Goal: Task Accomplishment & Management: Manage account settings

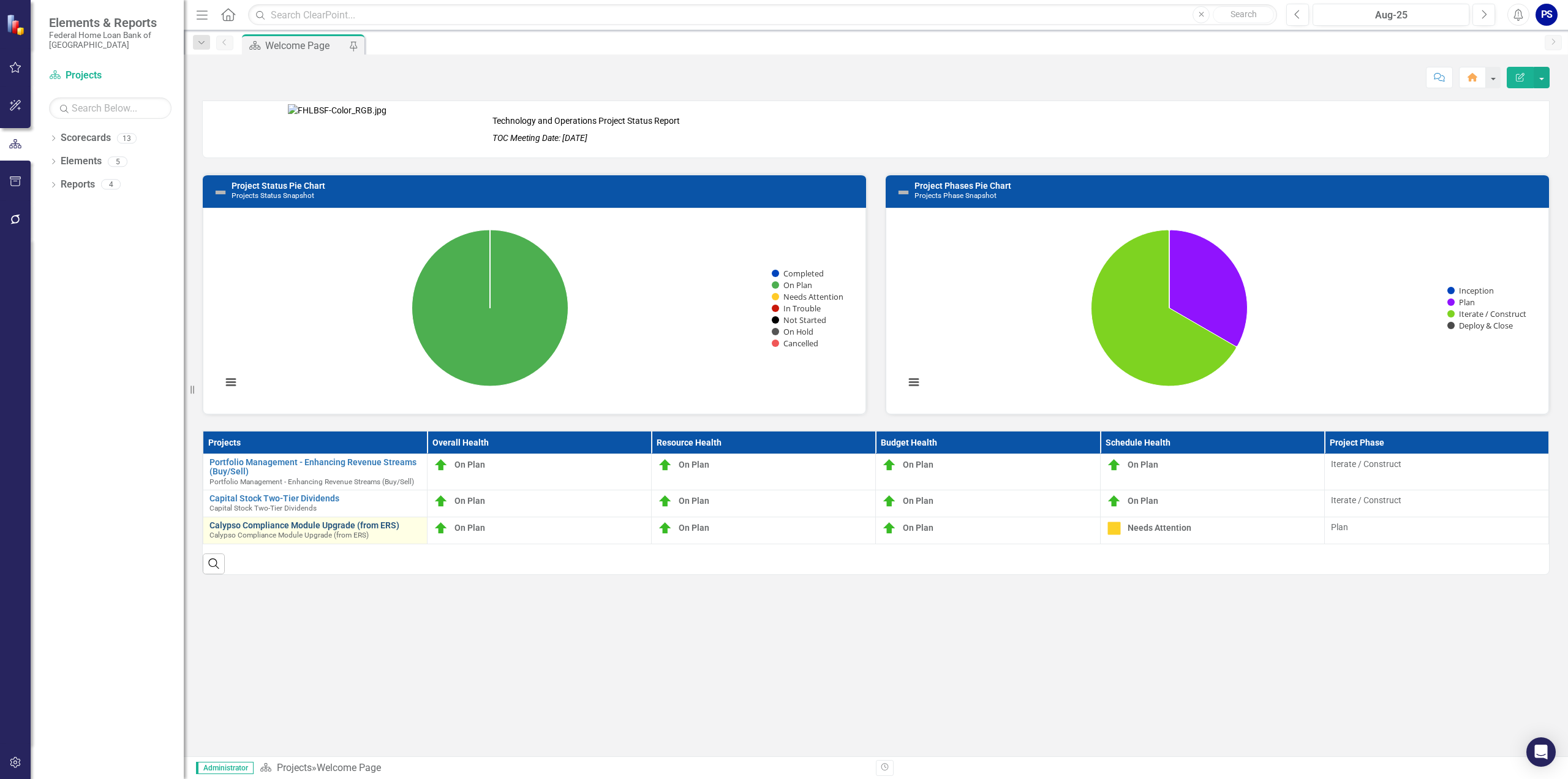
click at [269, 522] on link "Calypso Compliance Module Upgrade (from ERS)" at bounding box center [315, 525] width 211 height 9
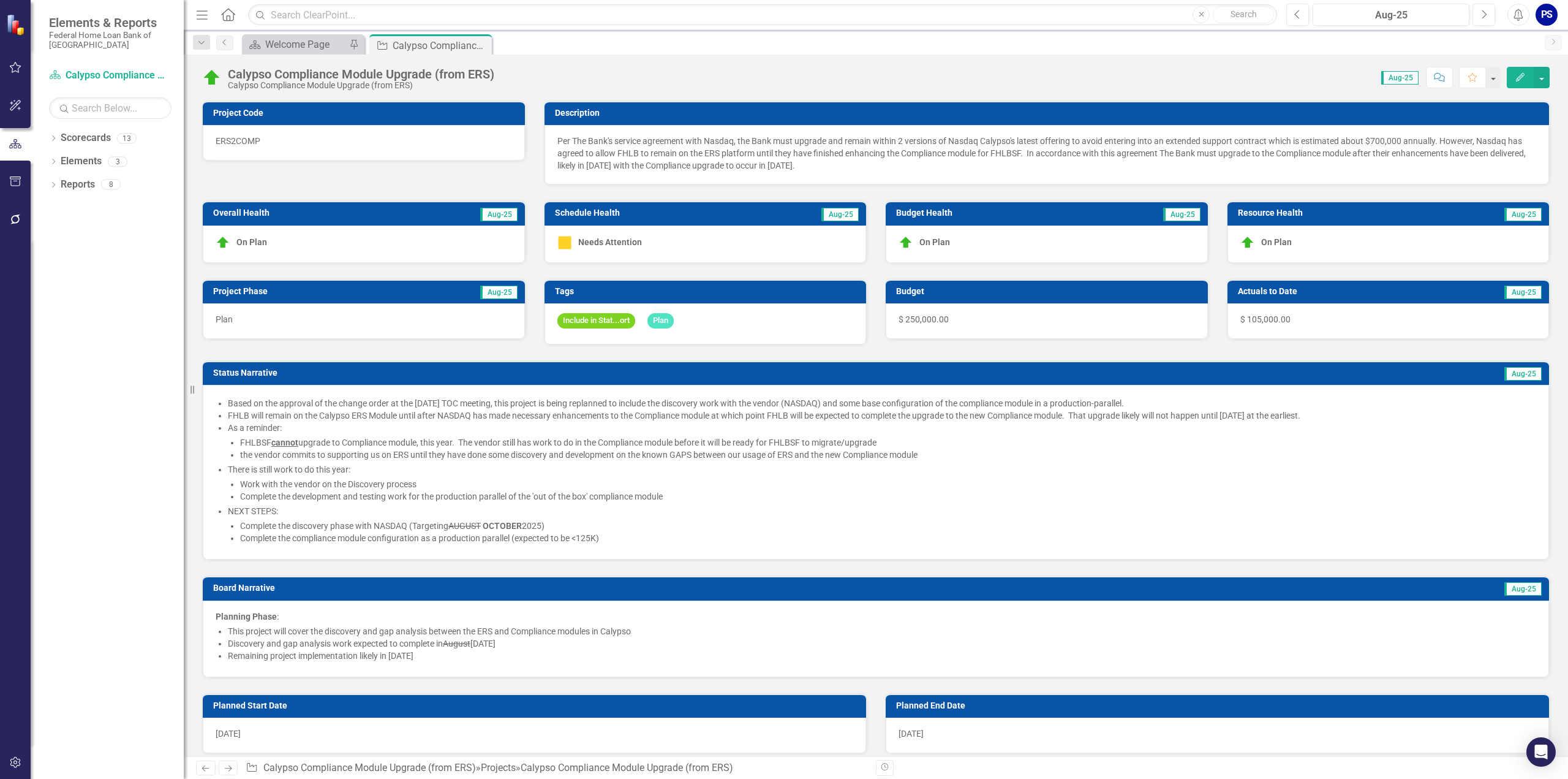
checkbox input "true"
click at [622, 243] on span "Needs Attention" at bounding box center [610, 241] width 64 height 10
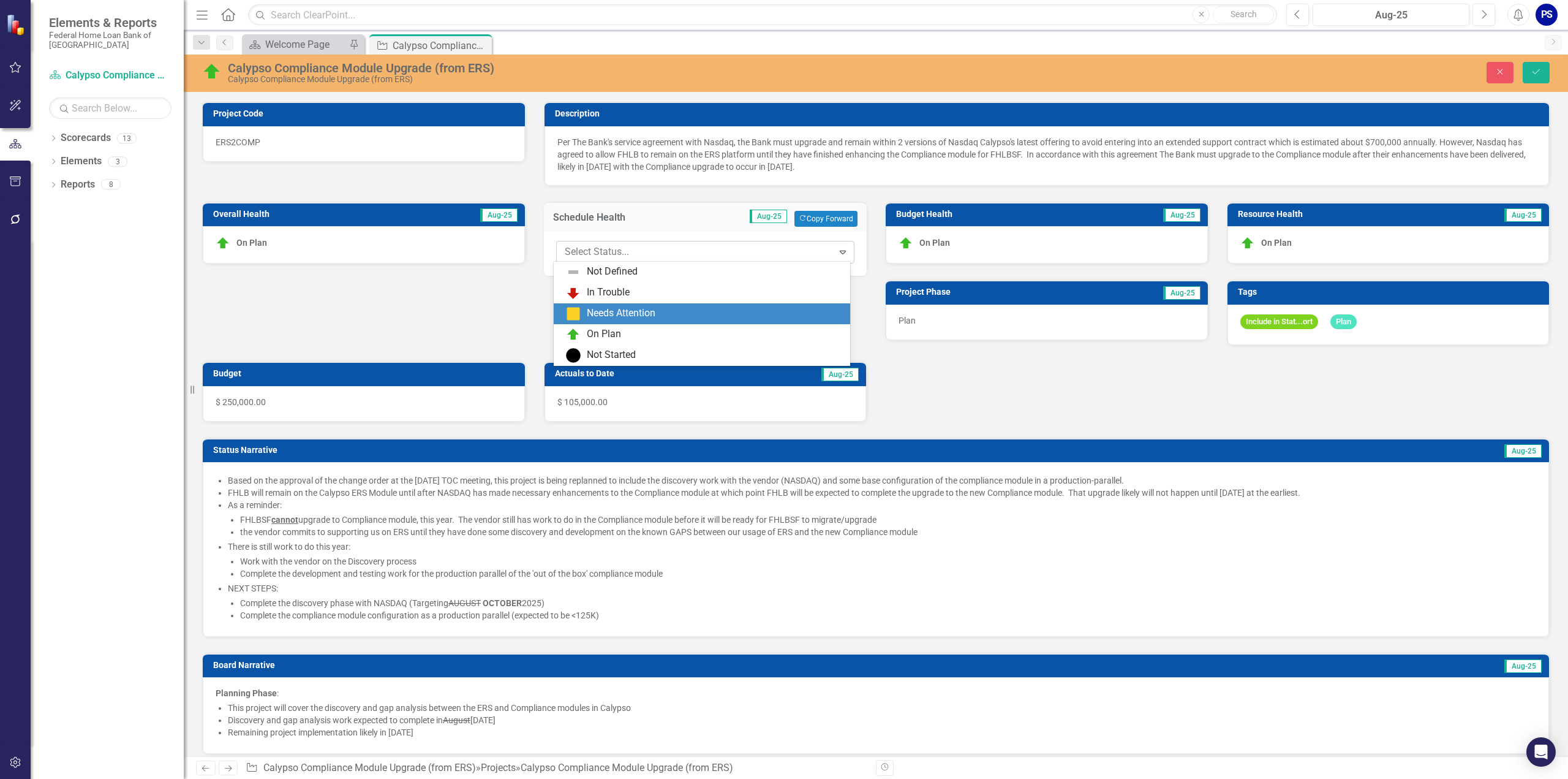
click at [626, 250] on div at bounding box center [695, 252] width 261 height 16
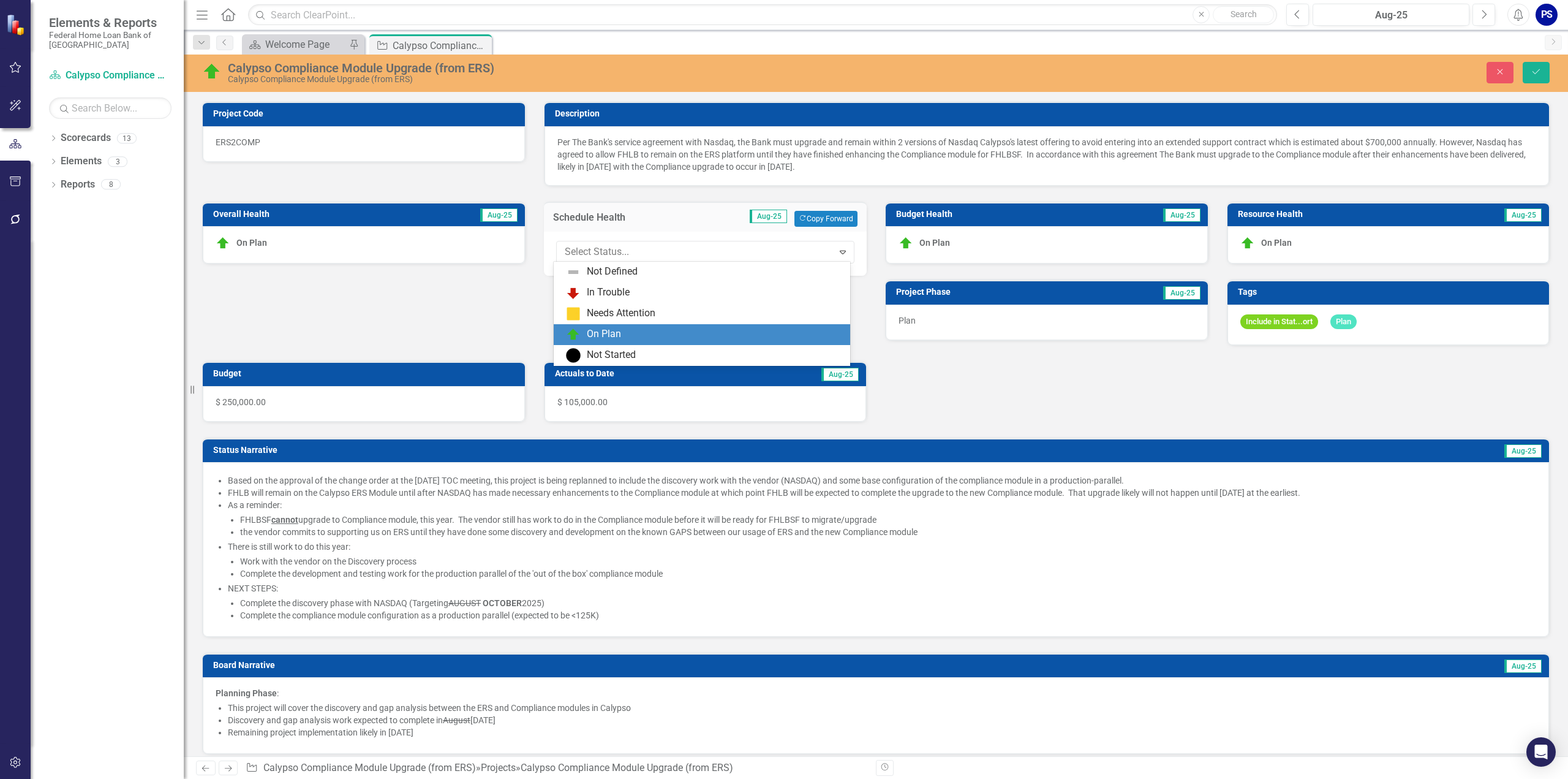
click at [605, 335] on div "On Plan" at bounding box center [604, 334] width 34 height 14
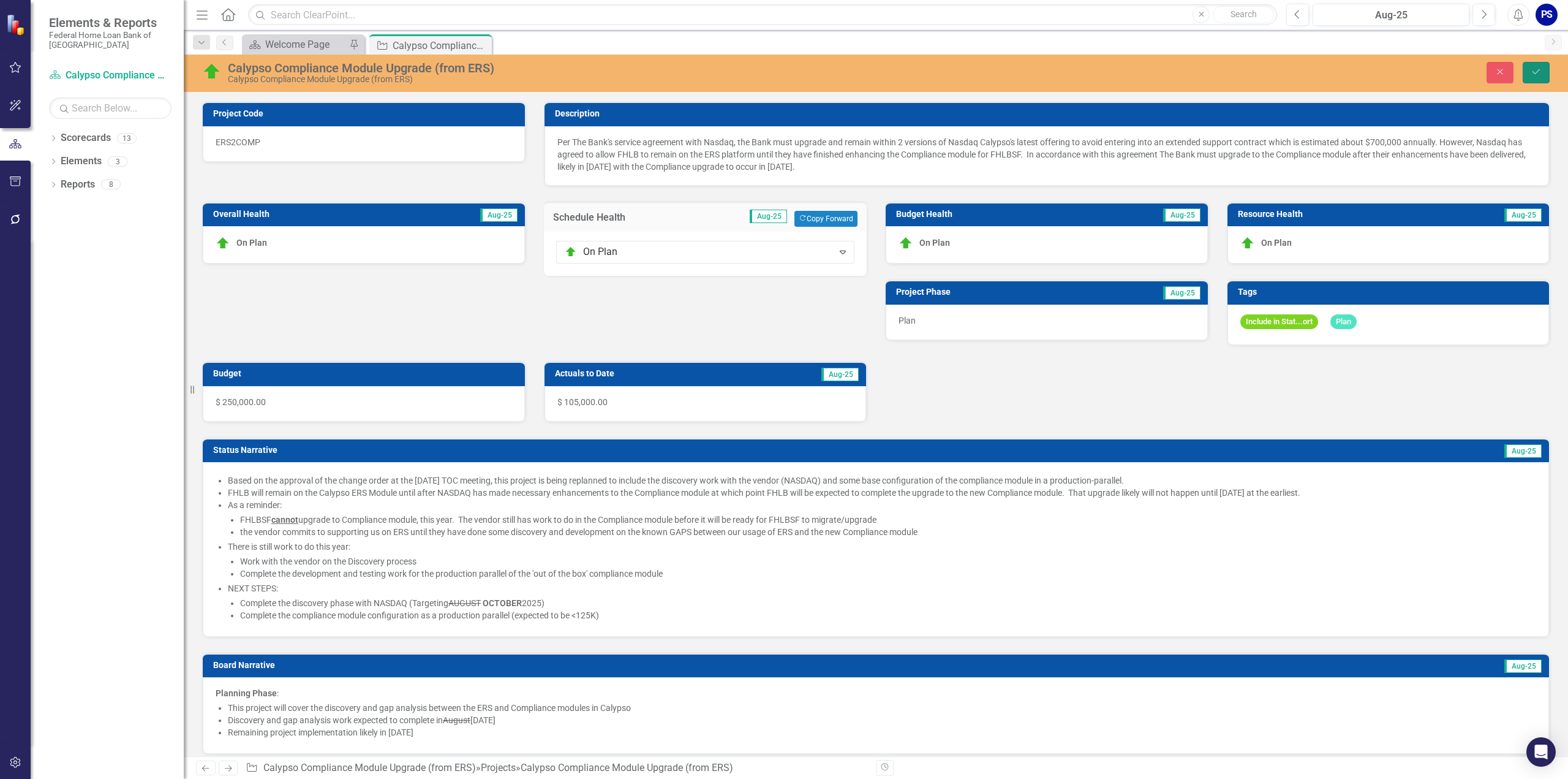
click at [1536, 73] on icon "Save" at bounding box center [1536, 72] width 11 height 9
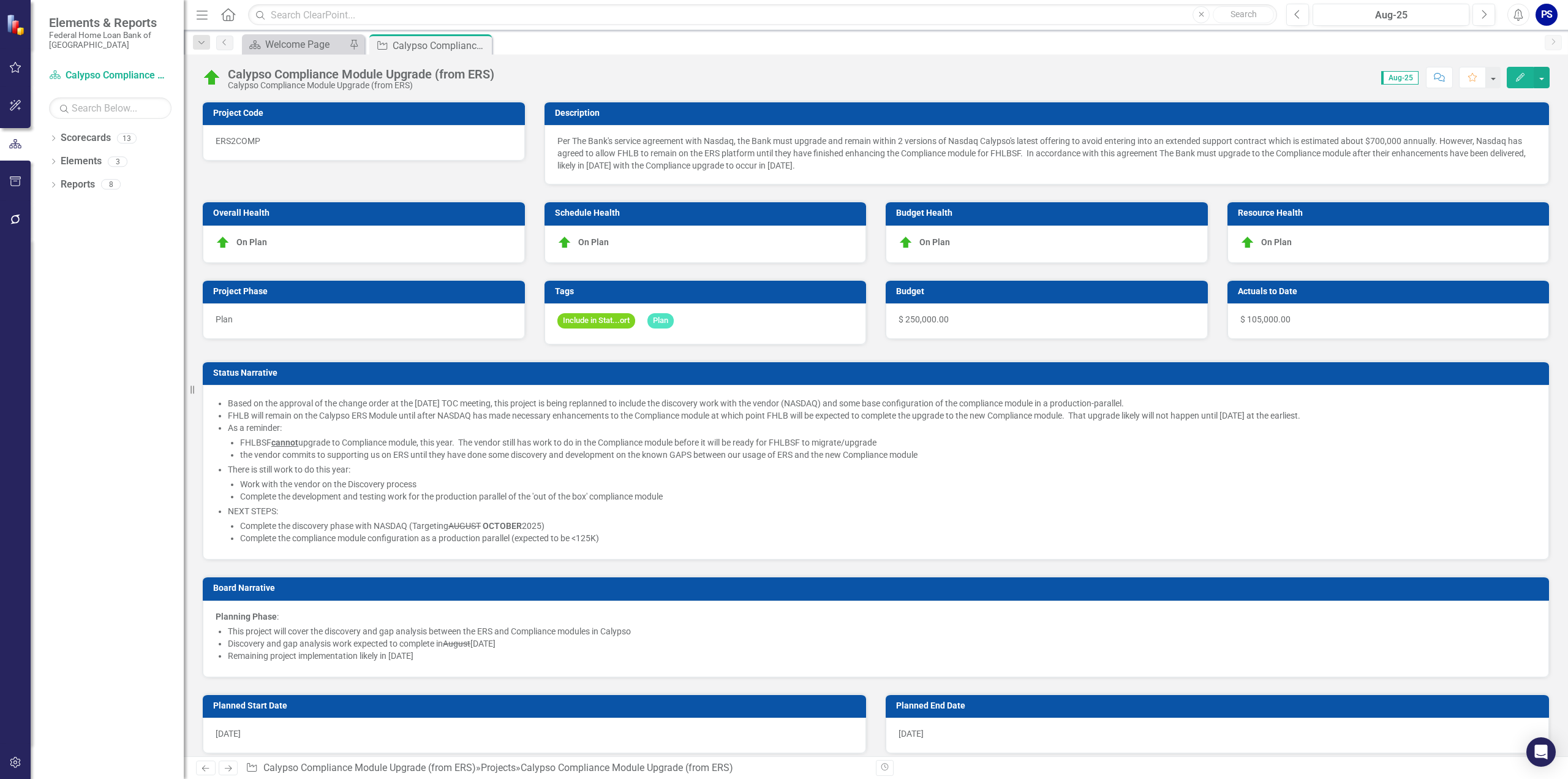
checkbox input "false"
checkbox input "true"
click at [1272, 314] on span "$ 105,000.00" at bounding box center [1266, 318] width 51 height 10
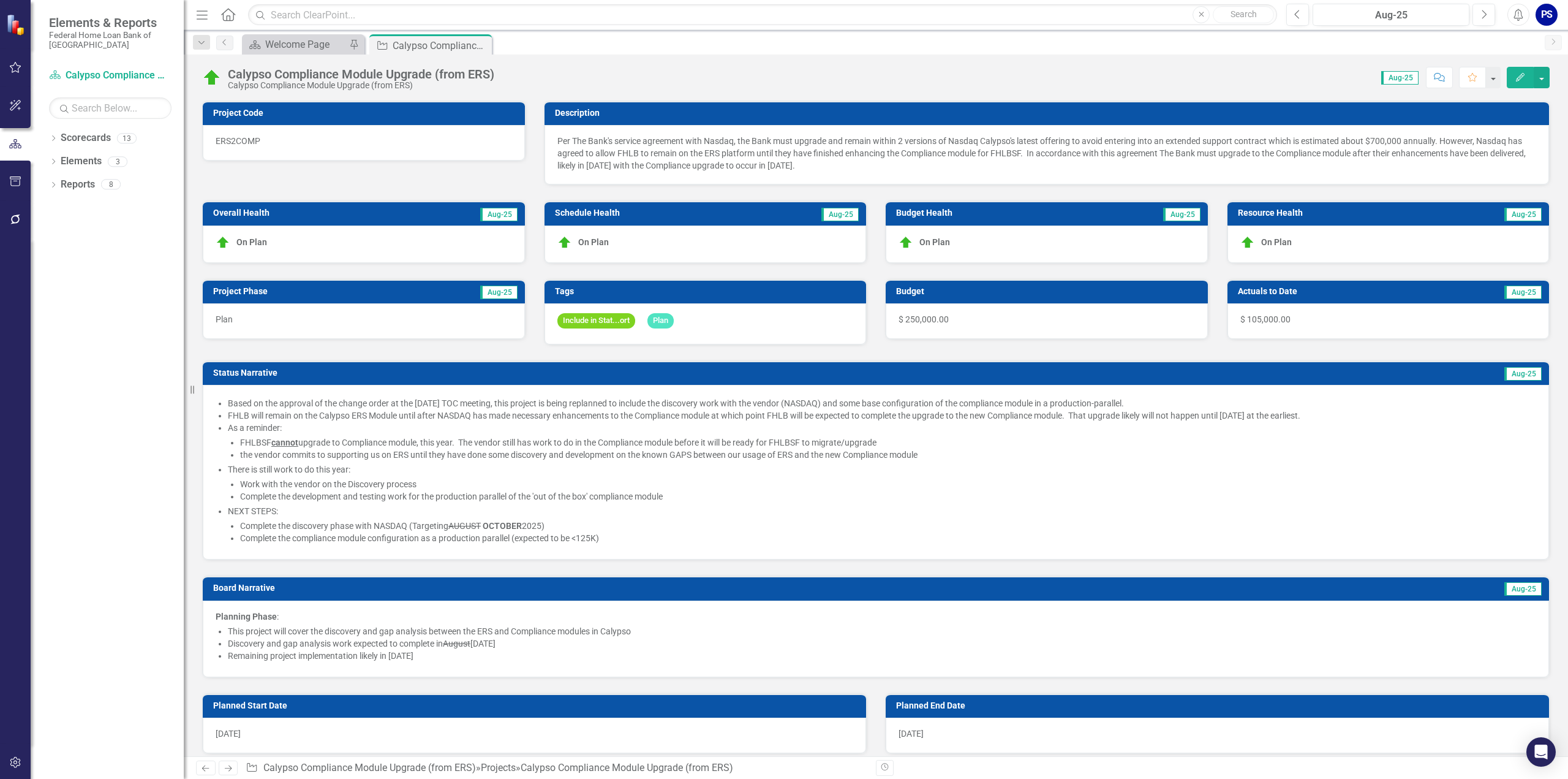
click at [1272, 314] on span "$ 105,000.00" at bounding box center [1266, 318] width 51 height 10
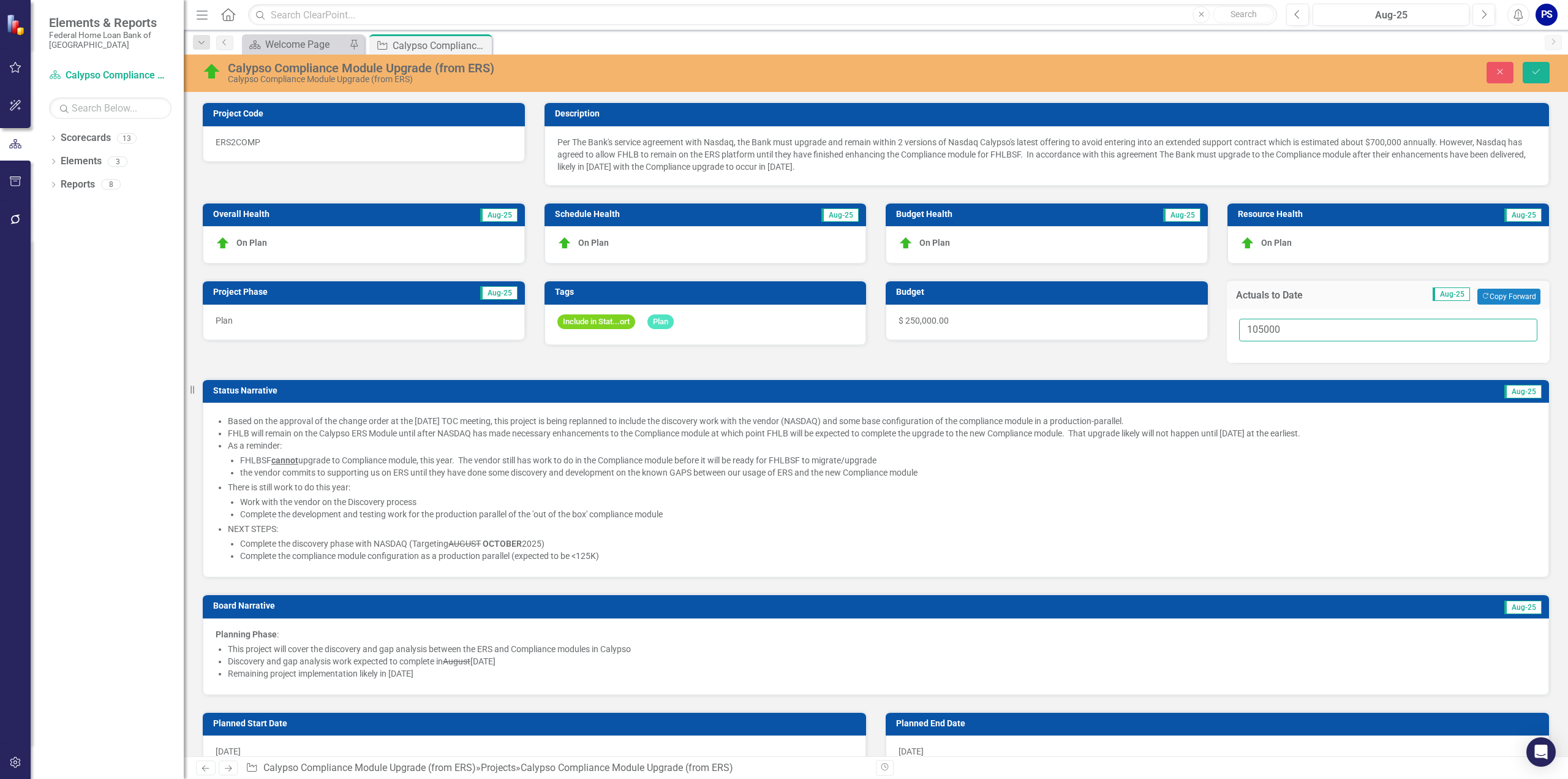
drag, startPoint x: 1279, startPoint y: 325, endPoint x: 1214, endPoint y: 324, distance: 65.0
click at [1218, 324] on div "Actuals to Date Aug-25 Copy Forward Copy Forward 105000" at bounding box center [1388, 313] width 341 height 99
type input "120000"
click at [1540, 69] on icon "Save" at bounding box center [1536, 72] width 11 height 9
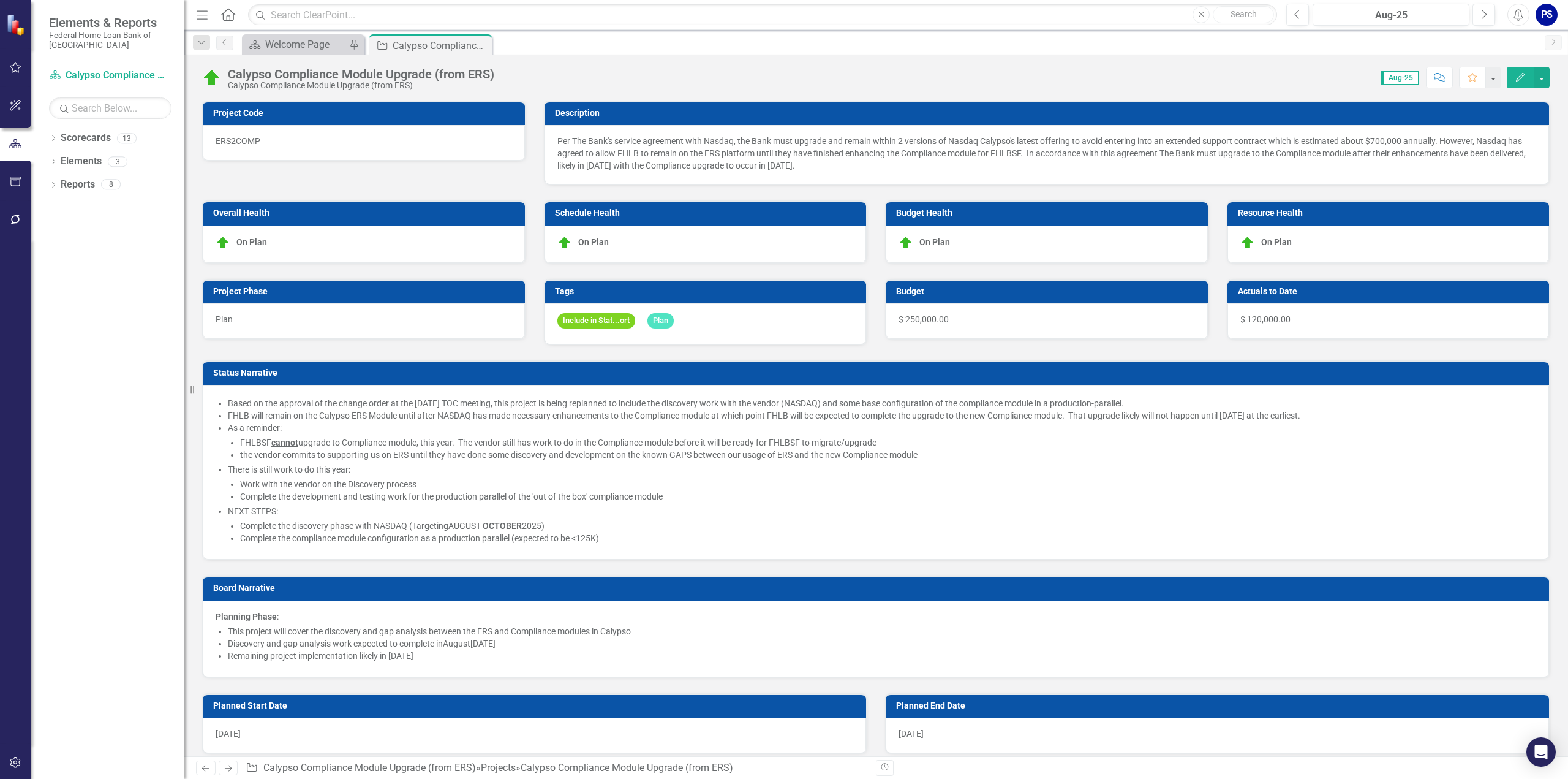
checkbox input "false"
checkbox input "true"
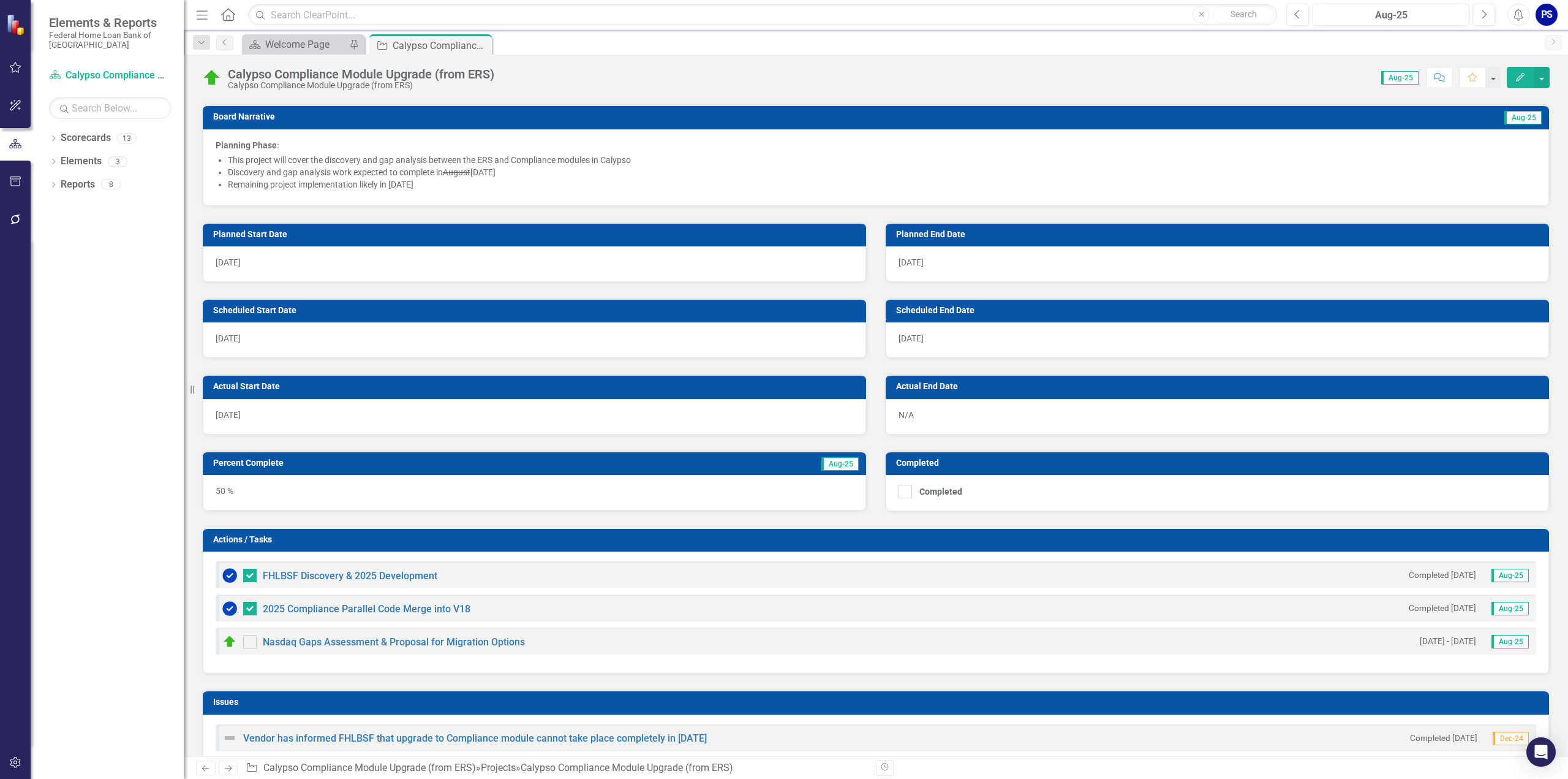
scroll to position [490, 0]
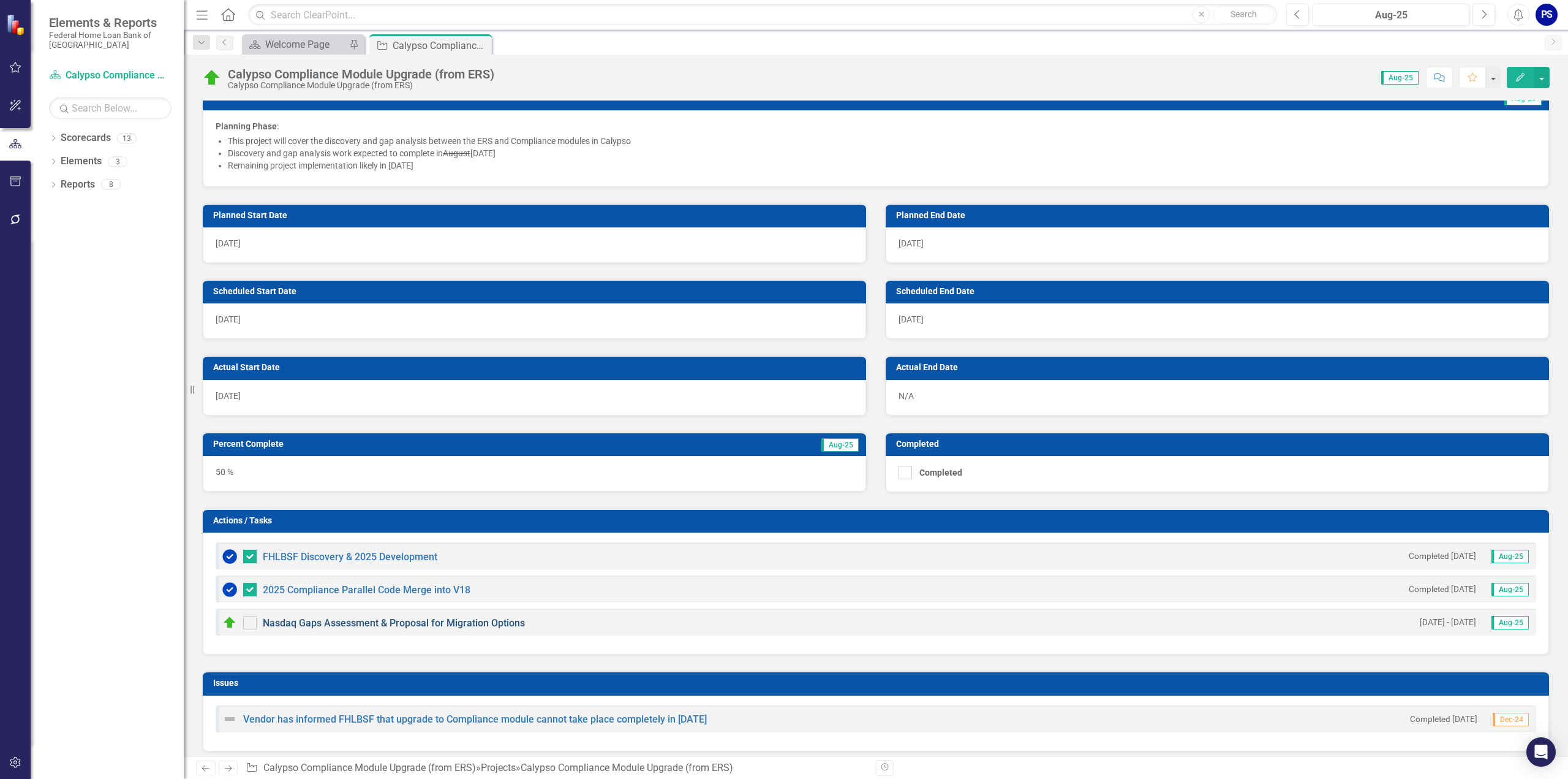
click at [307, 617] on link "Nasdaq Gaps Assessment & Proposal for Migration Options" at bounding box center [393, 623] width 262 height 12
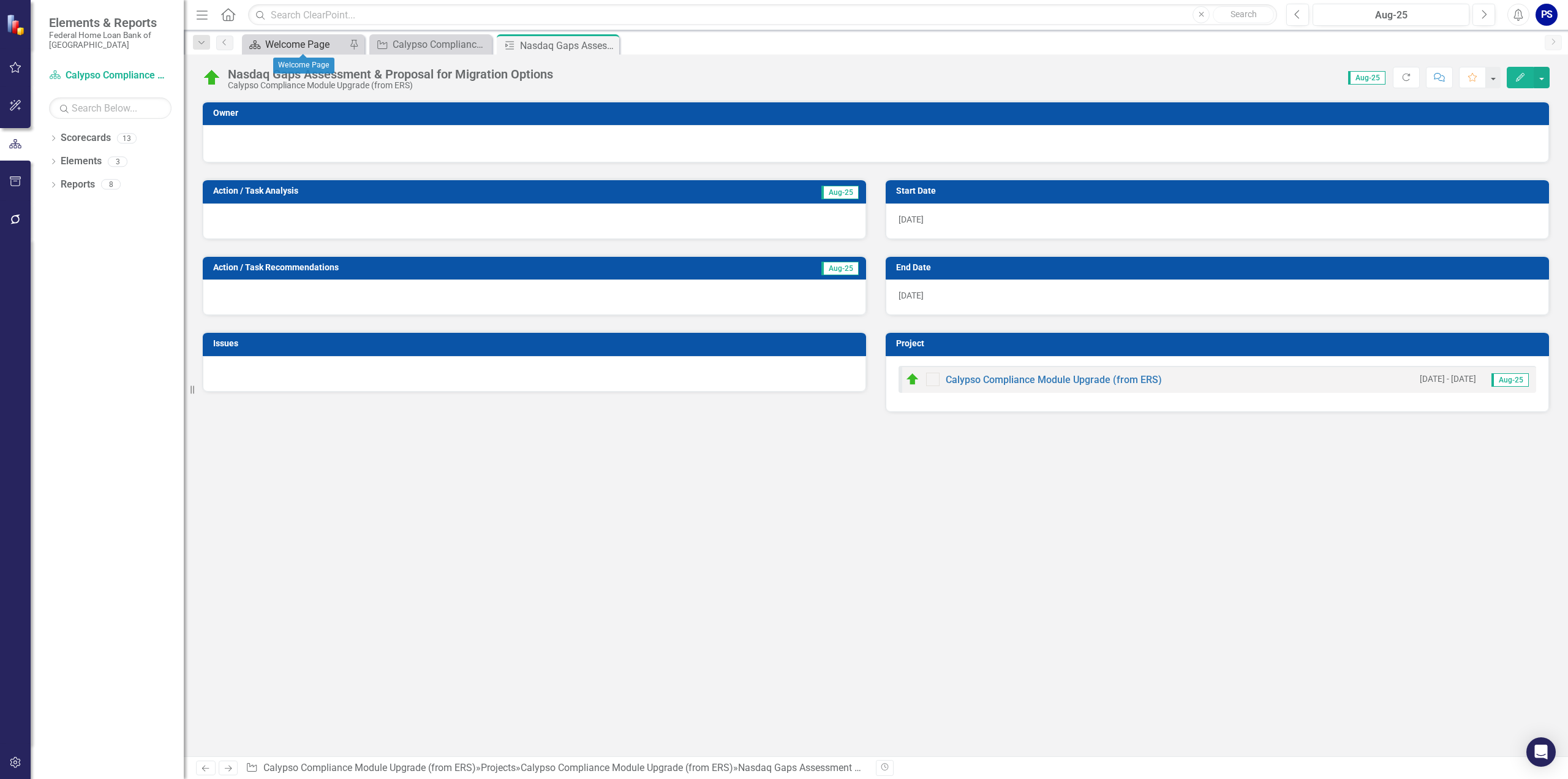
click at [295, 48] on div "Welcome Page" at bounding box center [306, 44] width 81 height 16
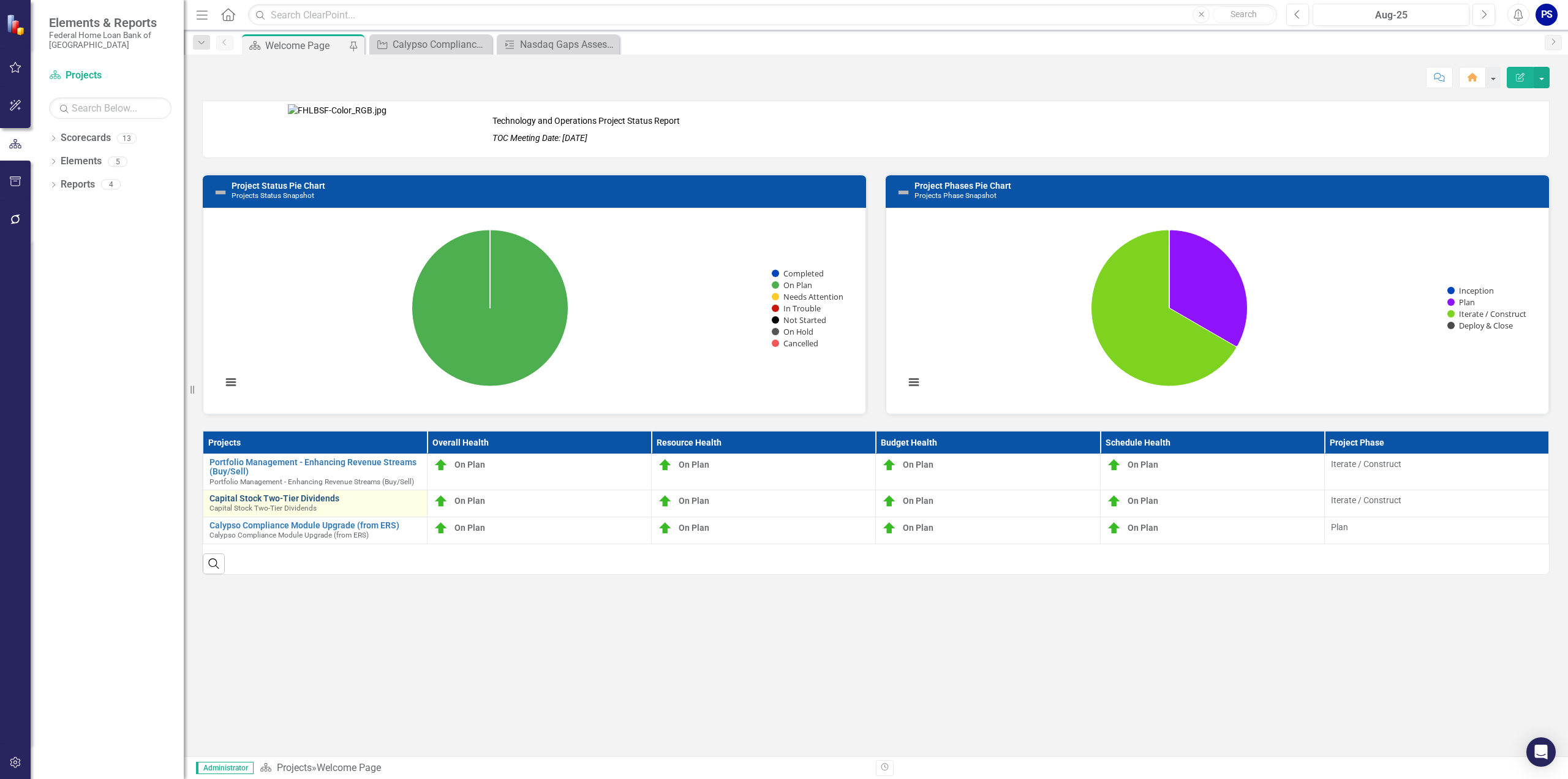
click at [256, 496] on link "Capital Stock Two-Tier Dividends" at bounding box center [315, 499] width 211 height 9
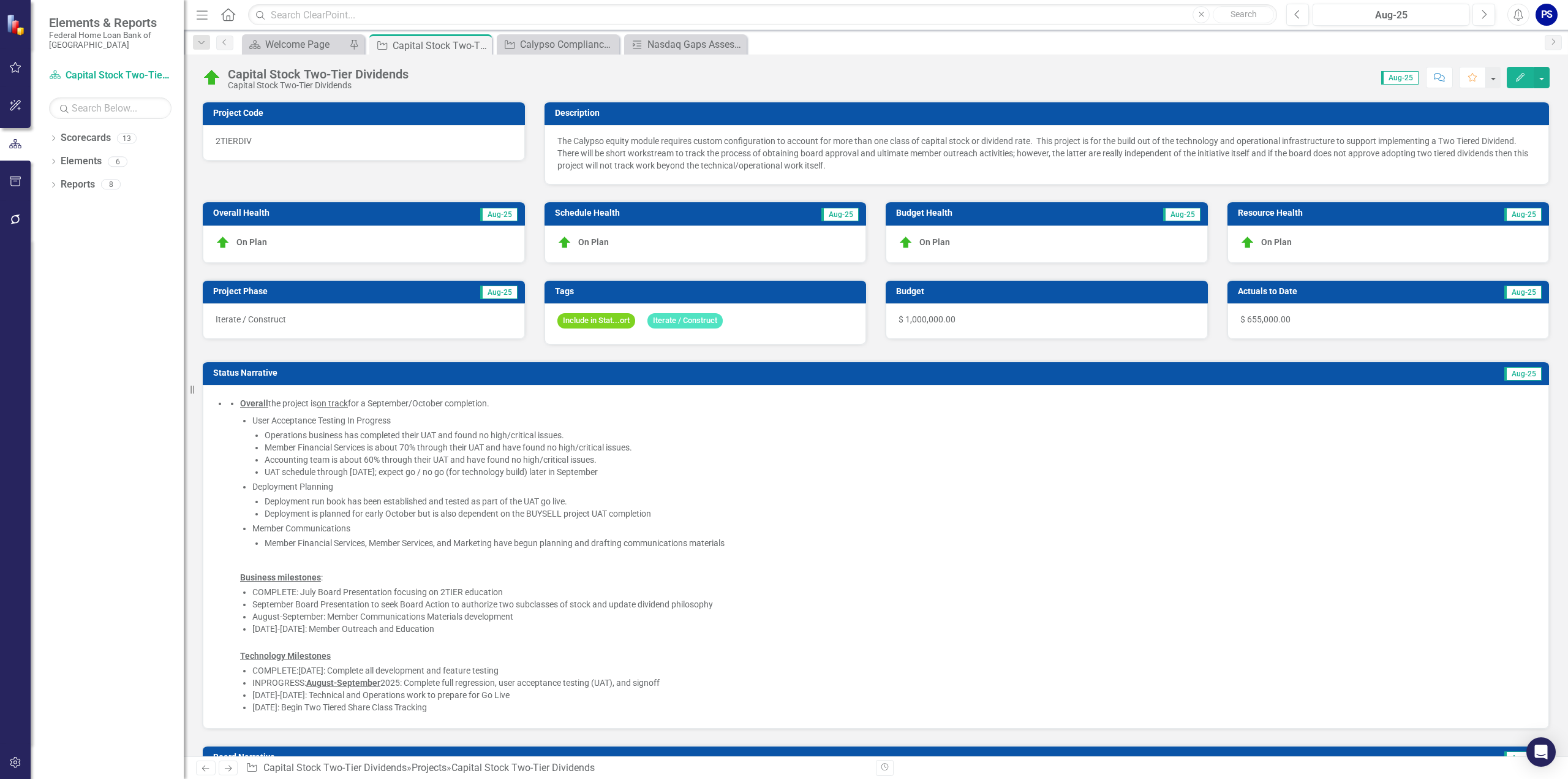
click at [362, 453] on li "Accounting team is about 60% through their UAT and have found no high/critical …" at bounding box center [901, 459] width 1272 height 12
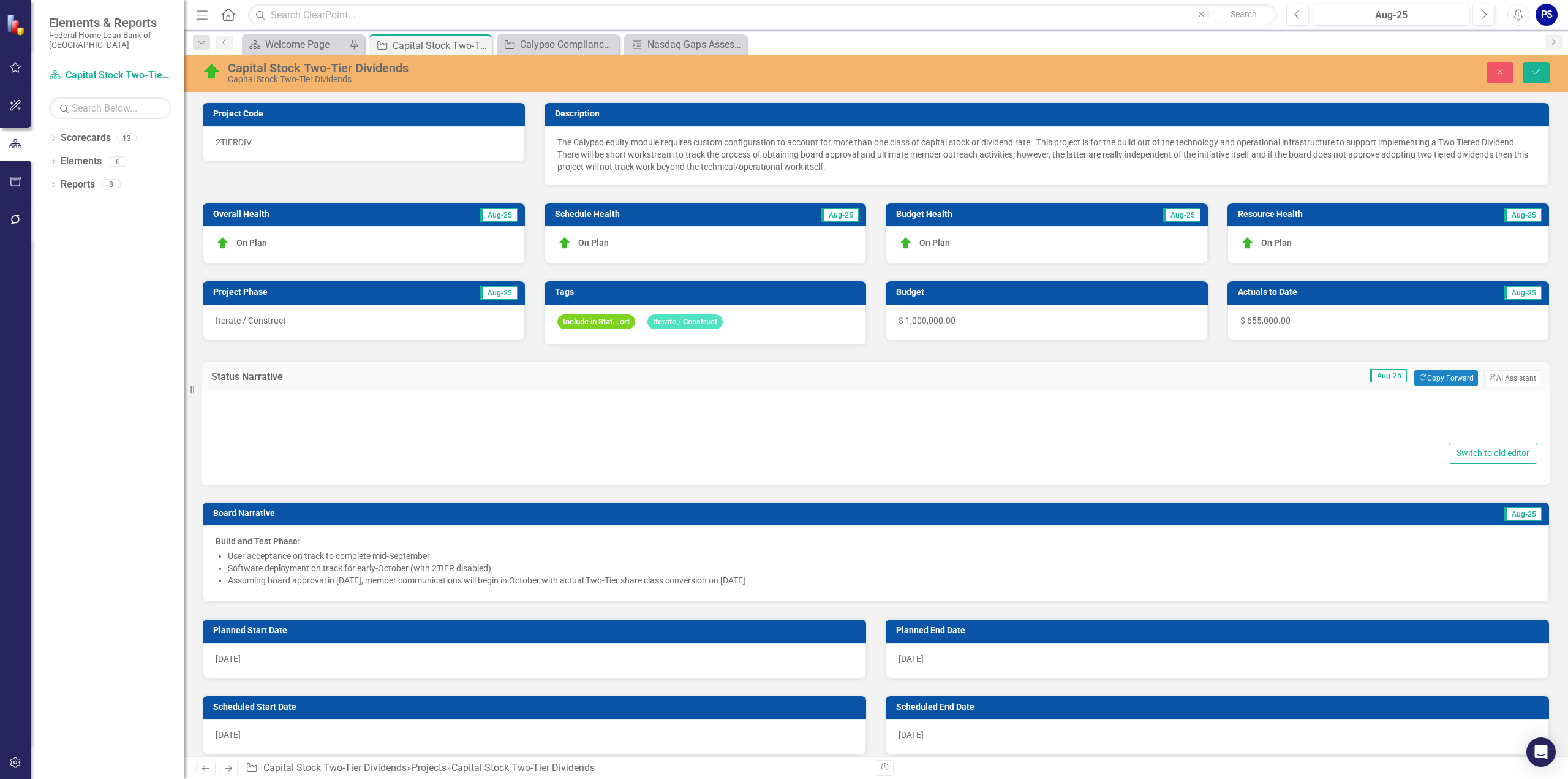
type textarea "<ul> <li> <div data-panel-content="true"> <ul> <li> <div data-layout-column="tr…"
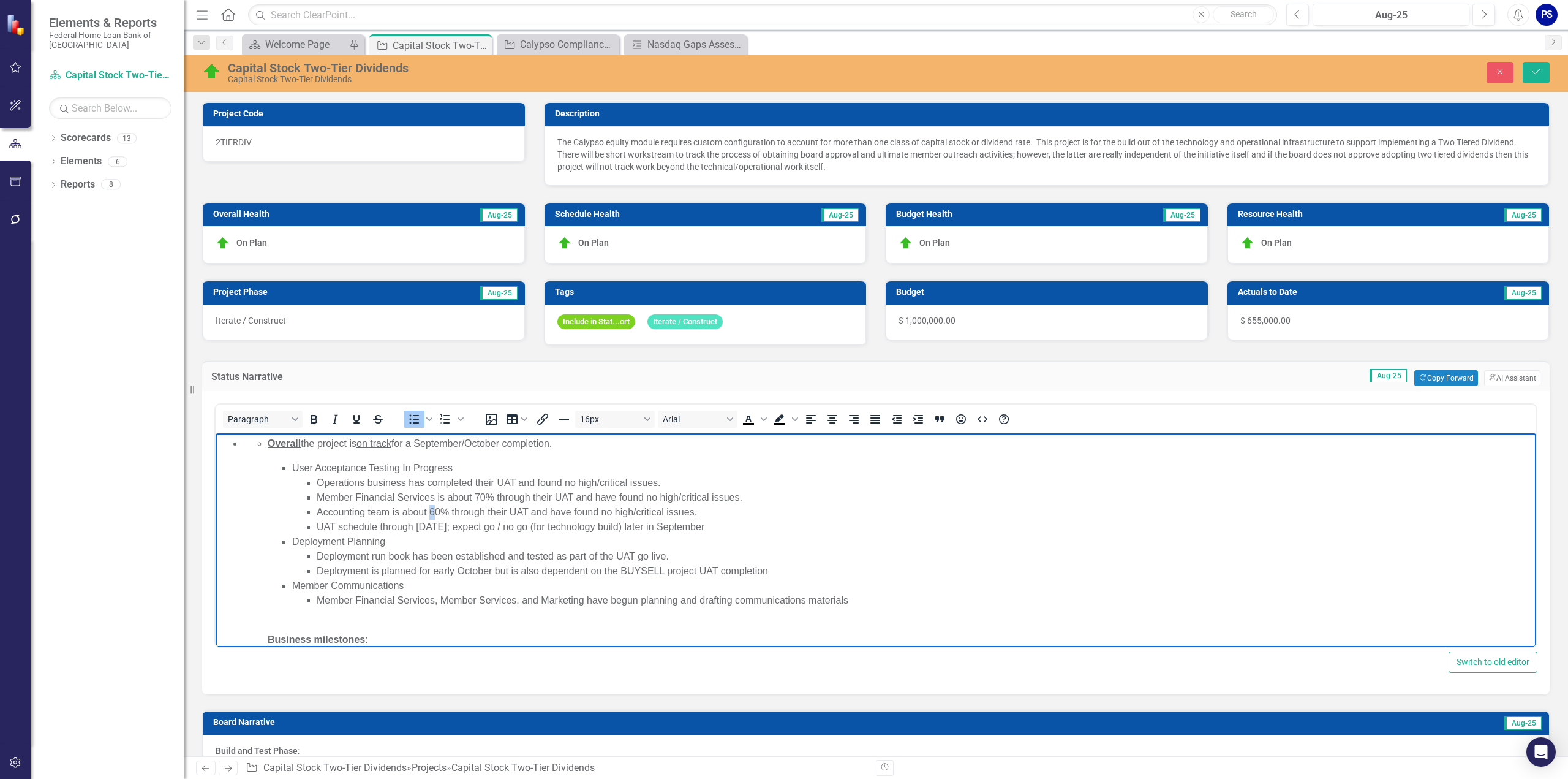
click at [434, 512] on li "Accounting team is about 60% through their UAT and have found no high/critical …" at bounding box center [925, 513] width 1216 height 15
click at [1539, 71] on icon "Save" at bounding box center [1536, 72] width 11 height 9
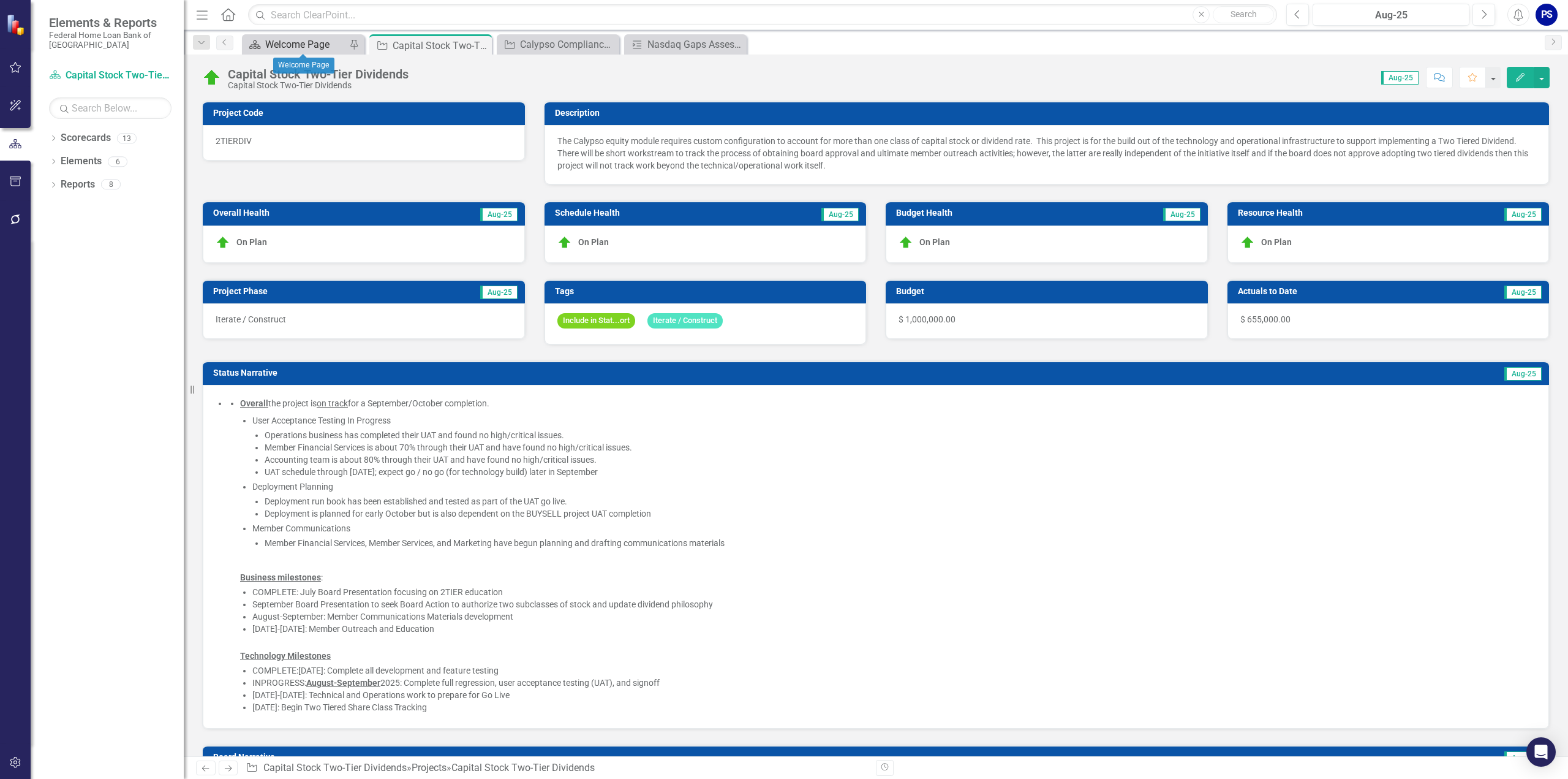
click at [294, 41] on div "Welcome Page" at bounding box center [306, 44] width 81 height 16
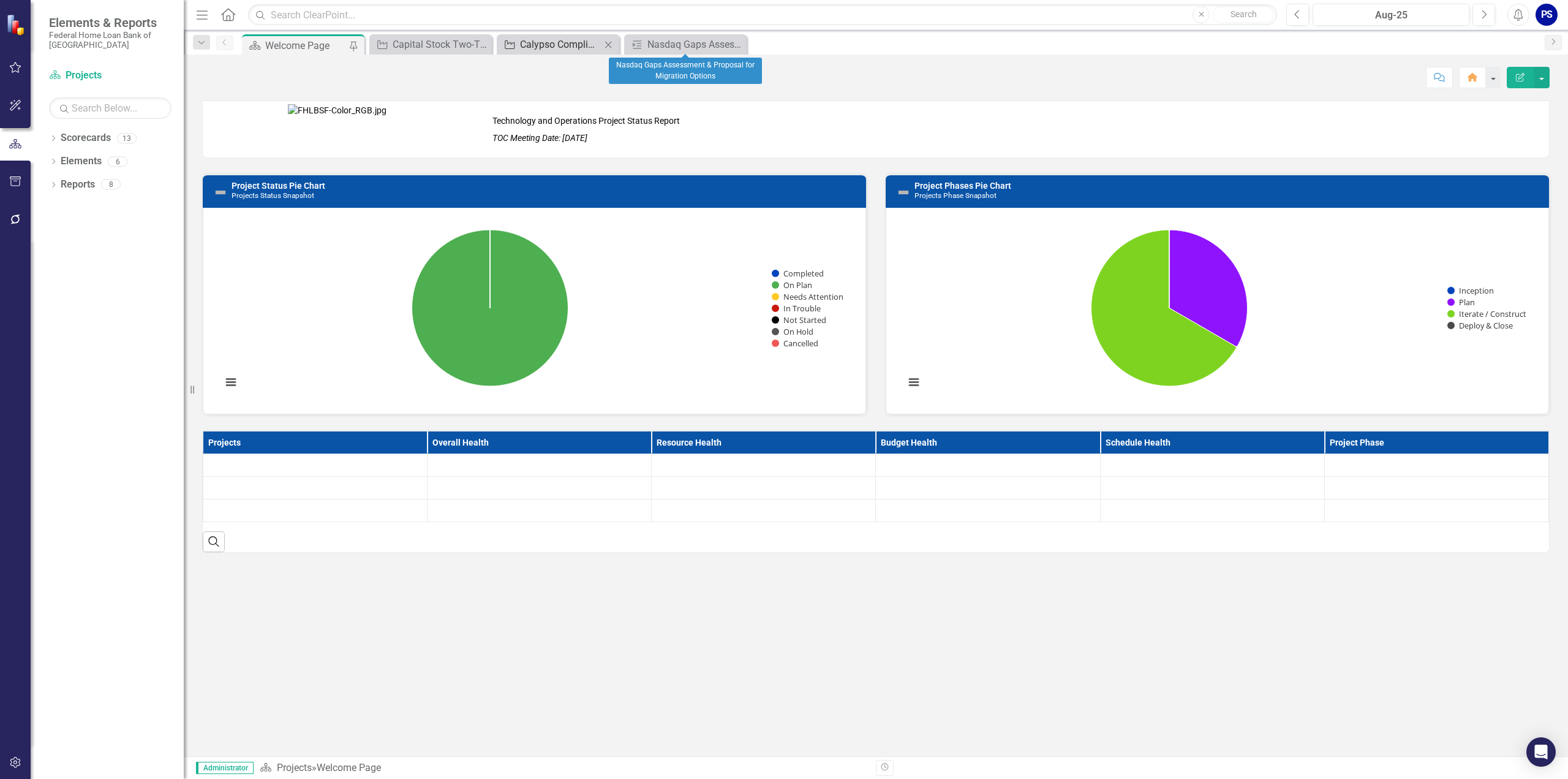
click at [553, 43] on div "Calypso Compliance Module Upgrade (from ERS)" at bounding box center [560, 44] width 81 height 16
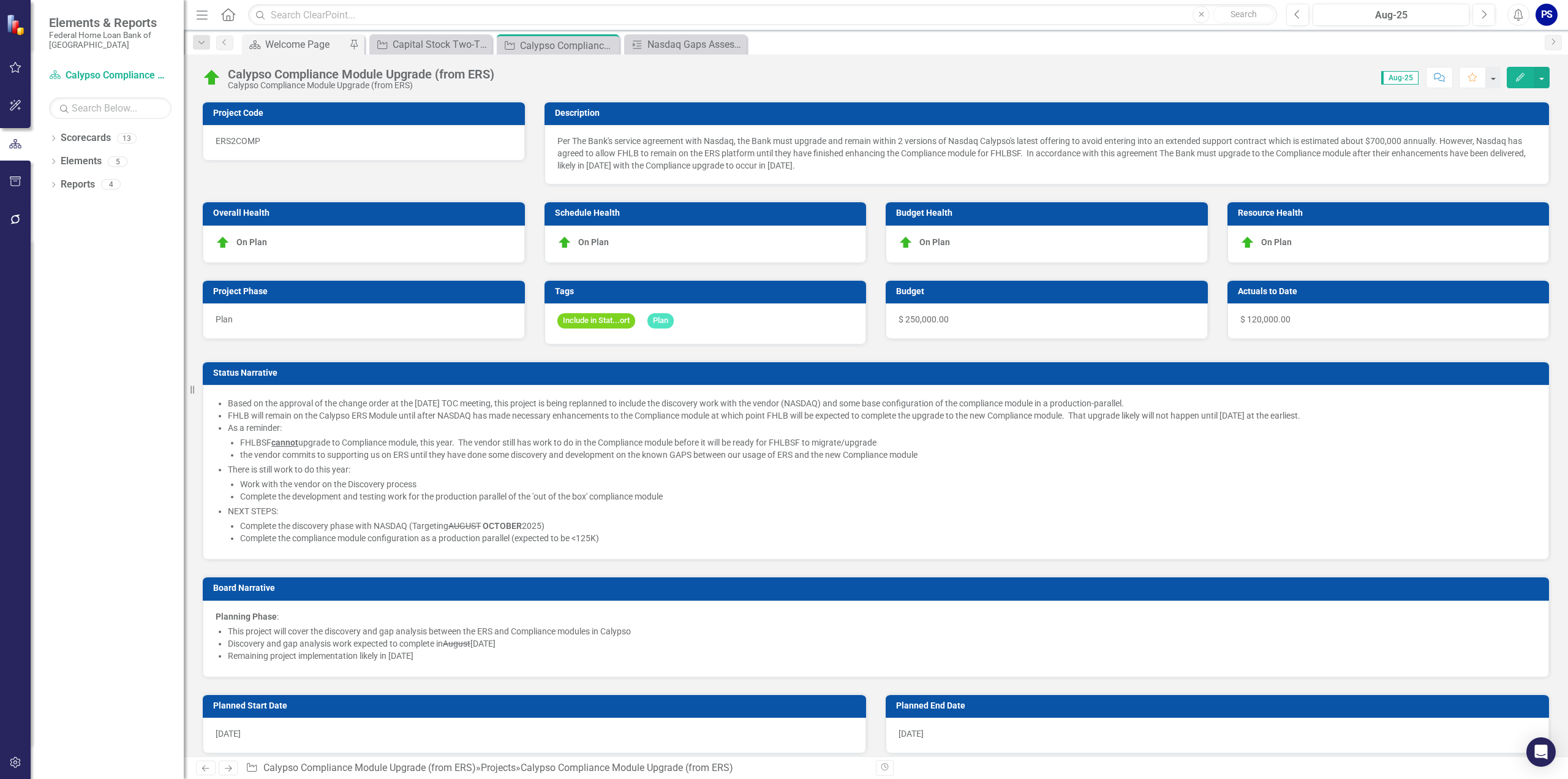
checkbox input "true"
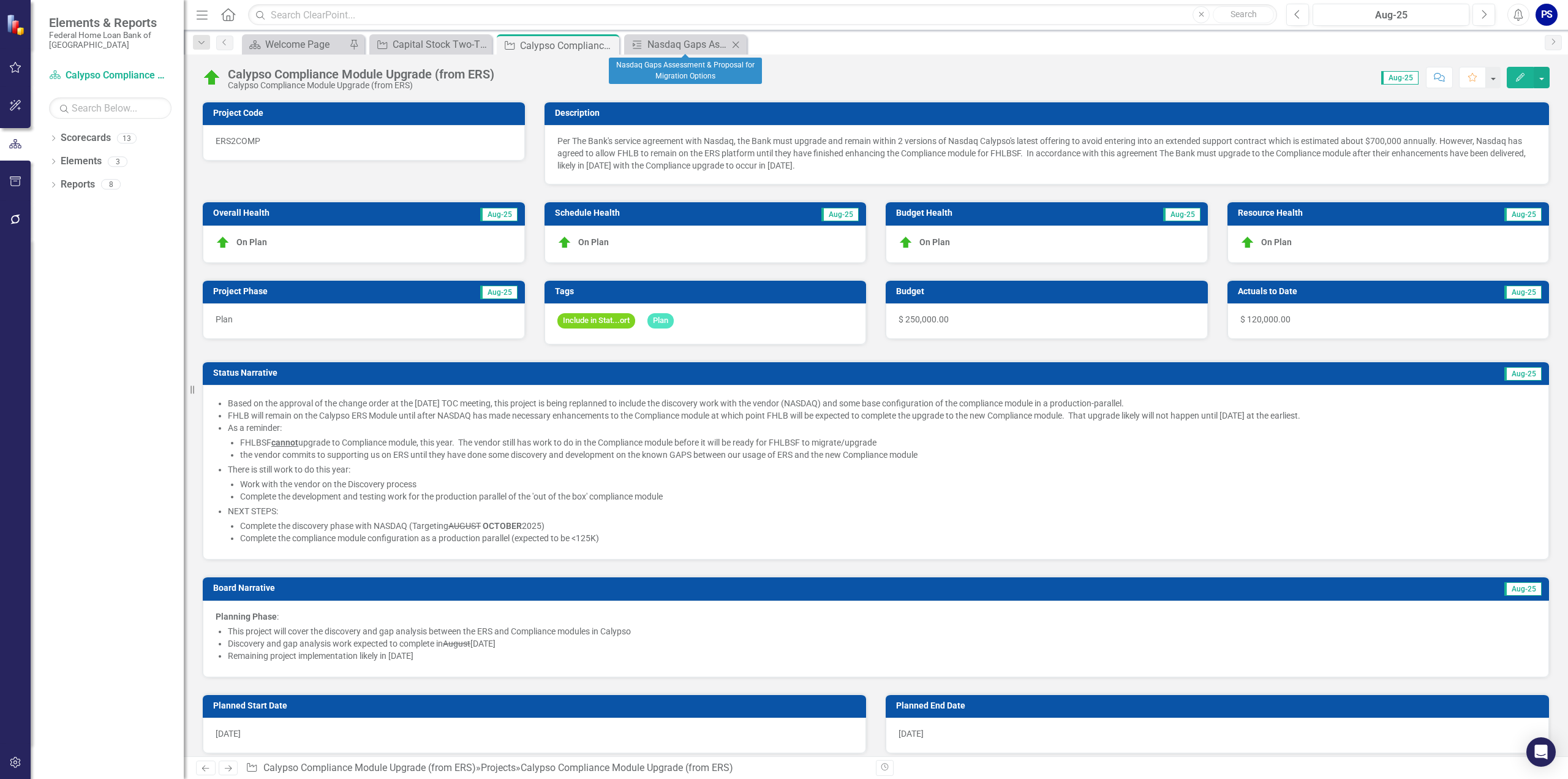
click at [736, 42] on icon "Close" at bounding box center [736, 45] width 12 height 10
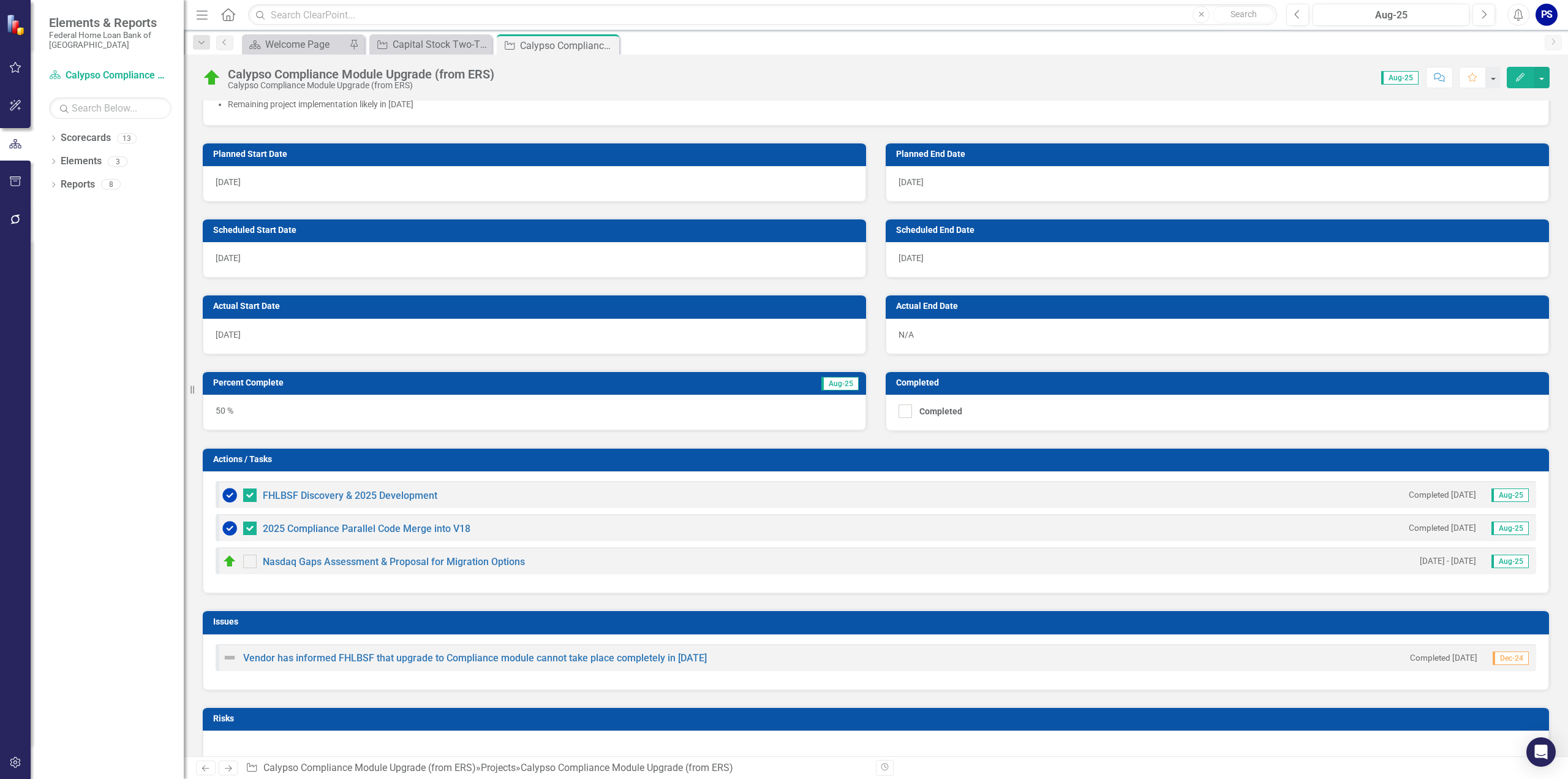
scroll to position [551, 0]
click at [1543, 74] on button "button" at bounding box center [1541, 77] width 16 height 22
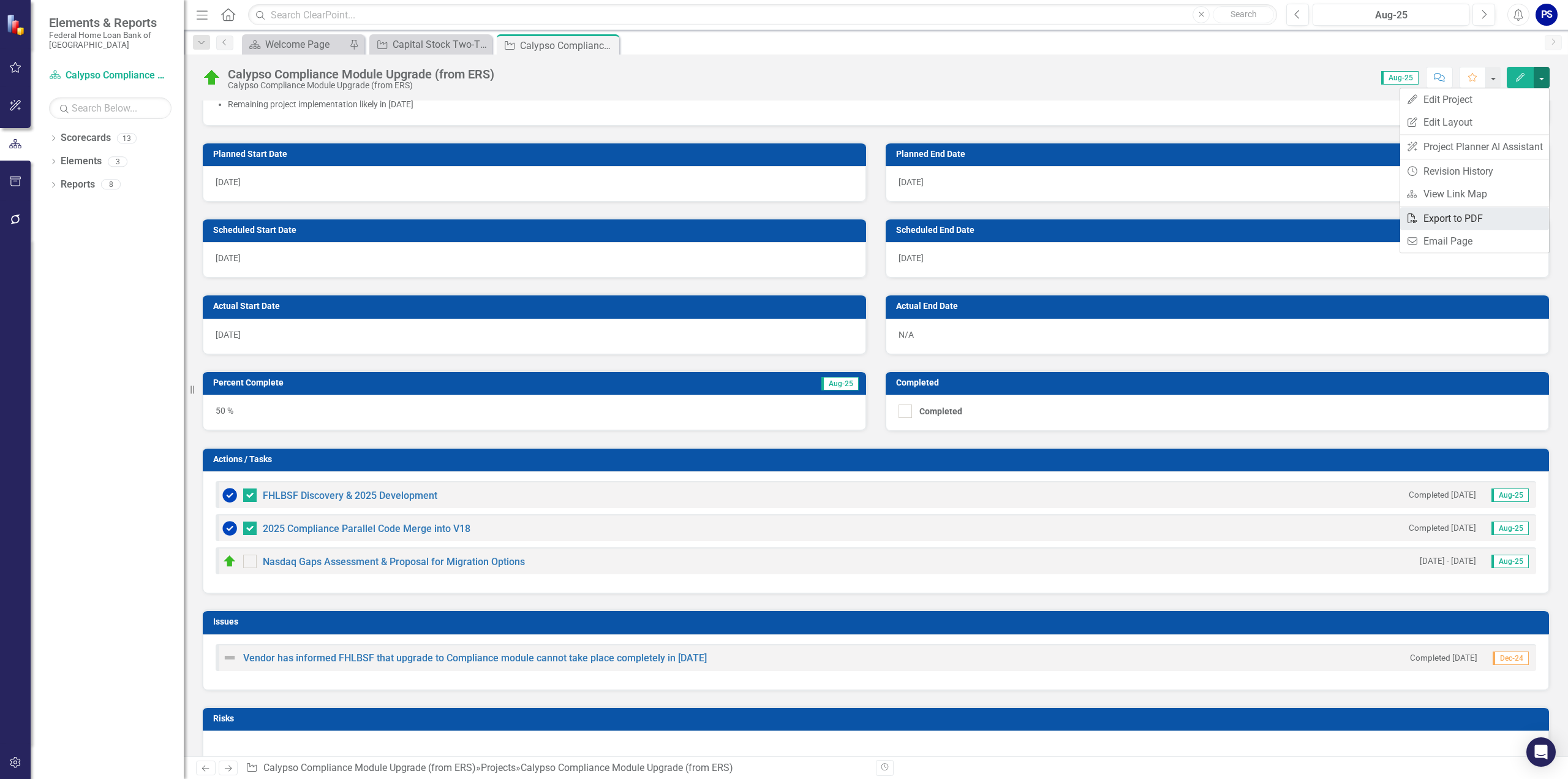
click at [1452, 214] on link "PDF Export to PDF" at bounding box center [1474, 218] width 149 height 22
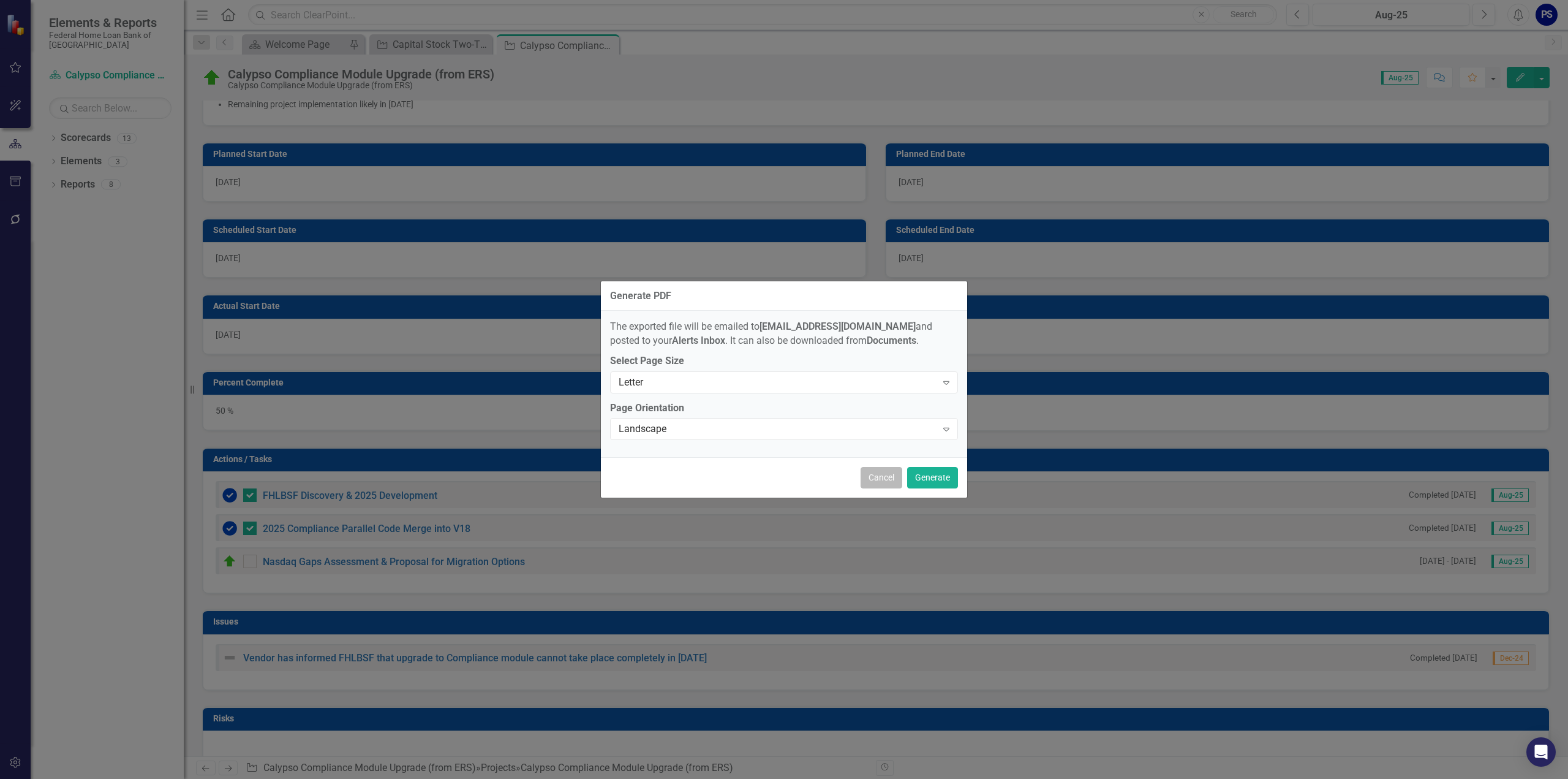
click at [877, 478] on button "Cancel" at bounding box center [881, 477] width 42 height 22
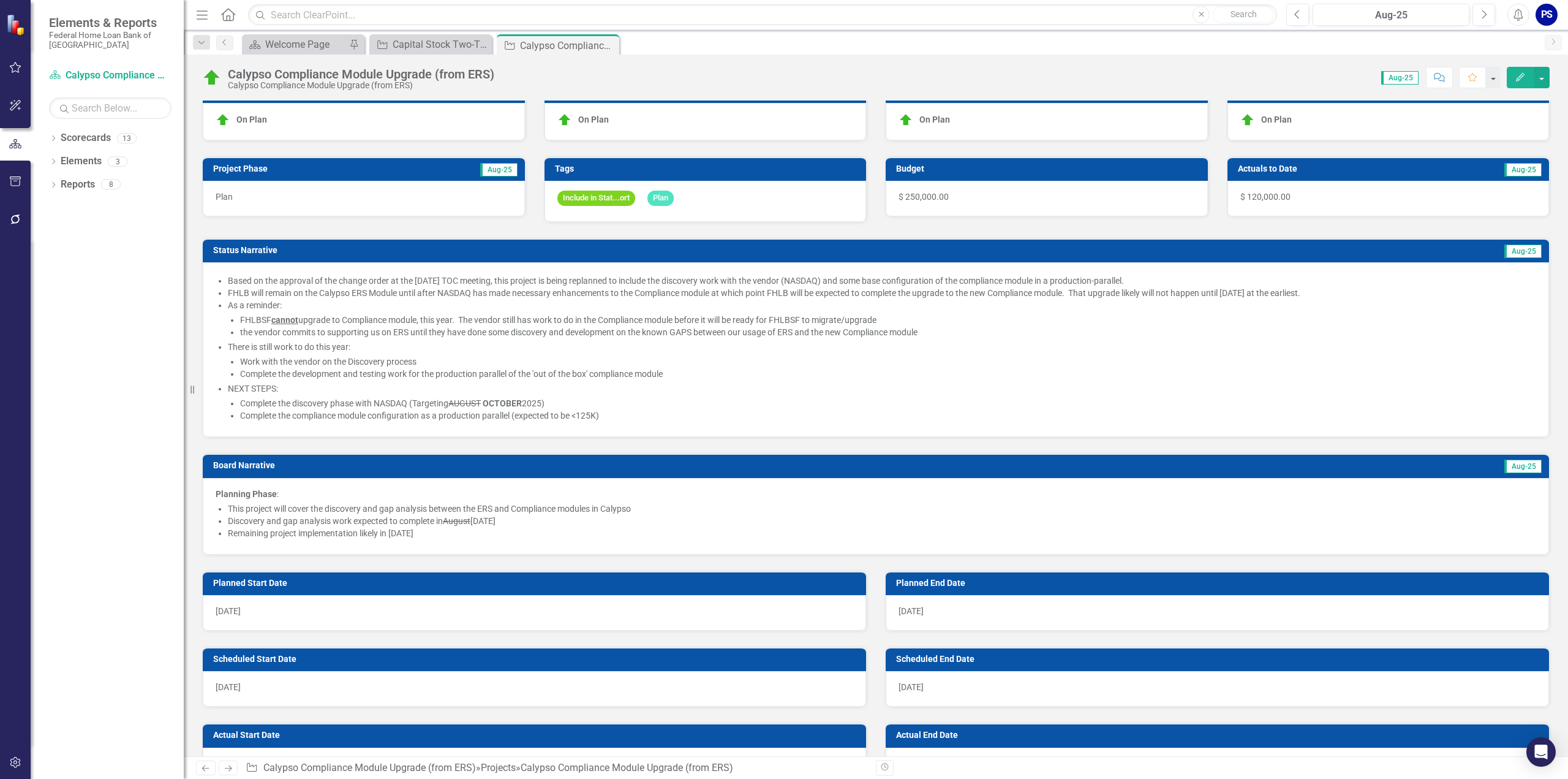
scroll to position [0, 0]
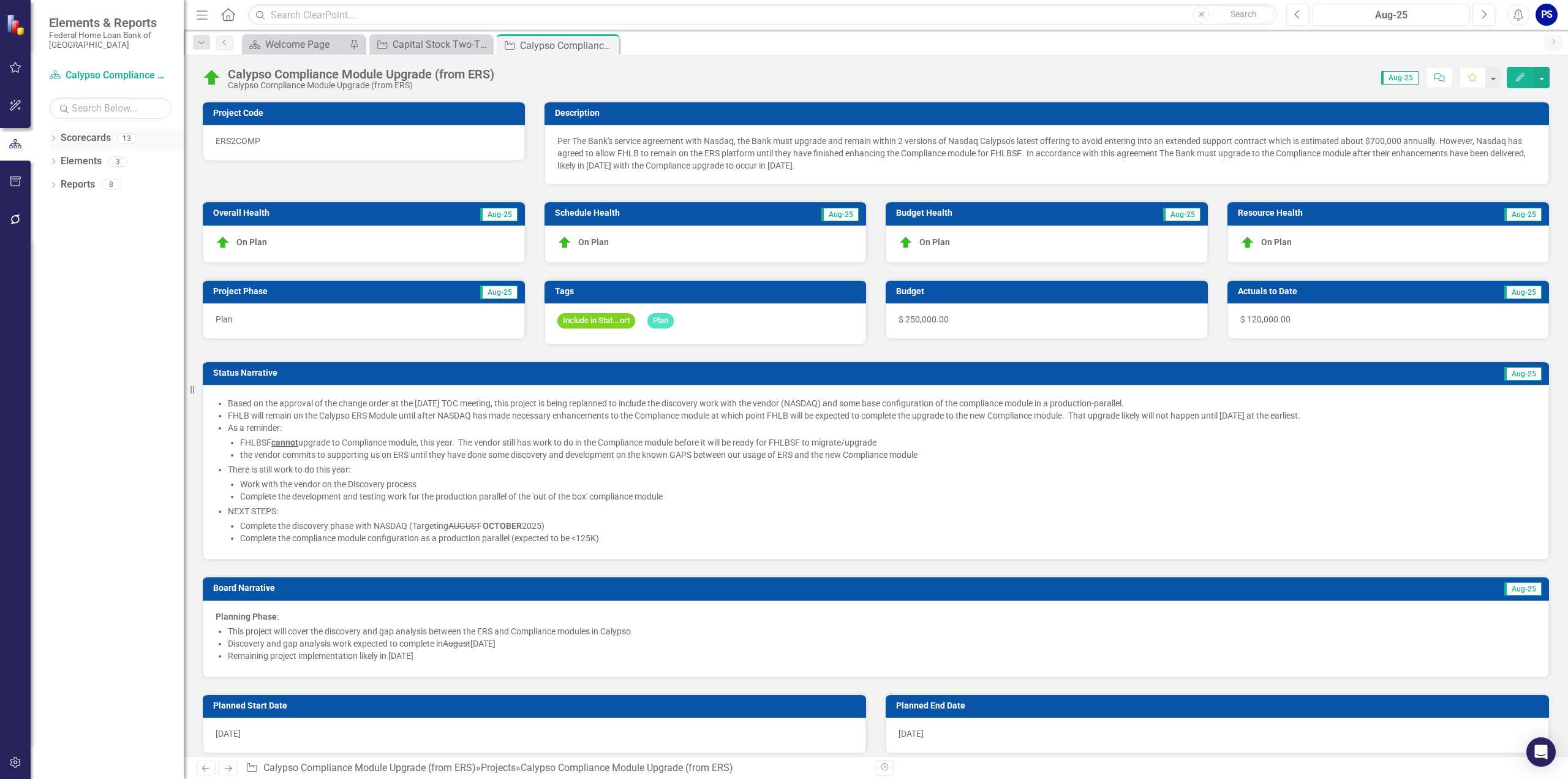
click at [54, 135] on div "Dropdown" at bounding box center [54, 140] width 9 height 10
click at [62, 203] on icon "Dropdown" at bounding box center [60, 207] width 9 height 7
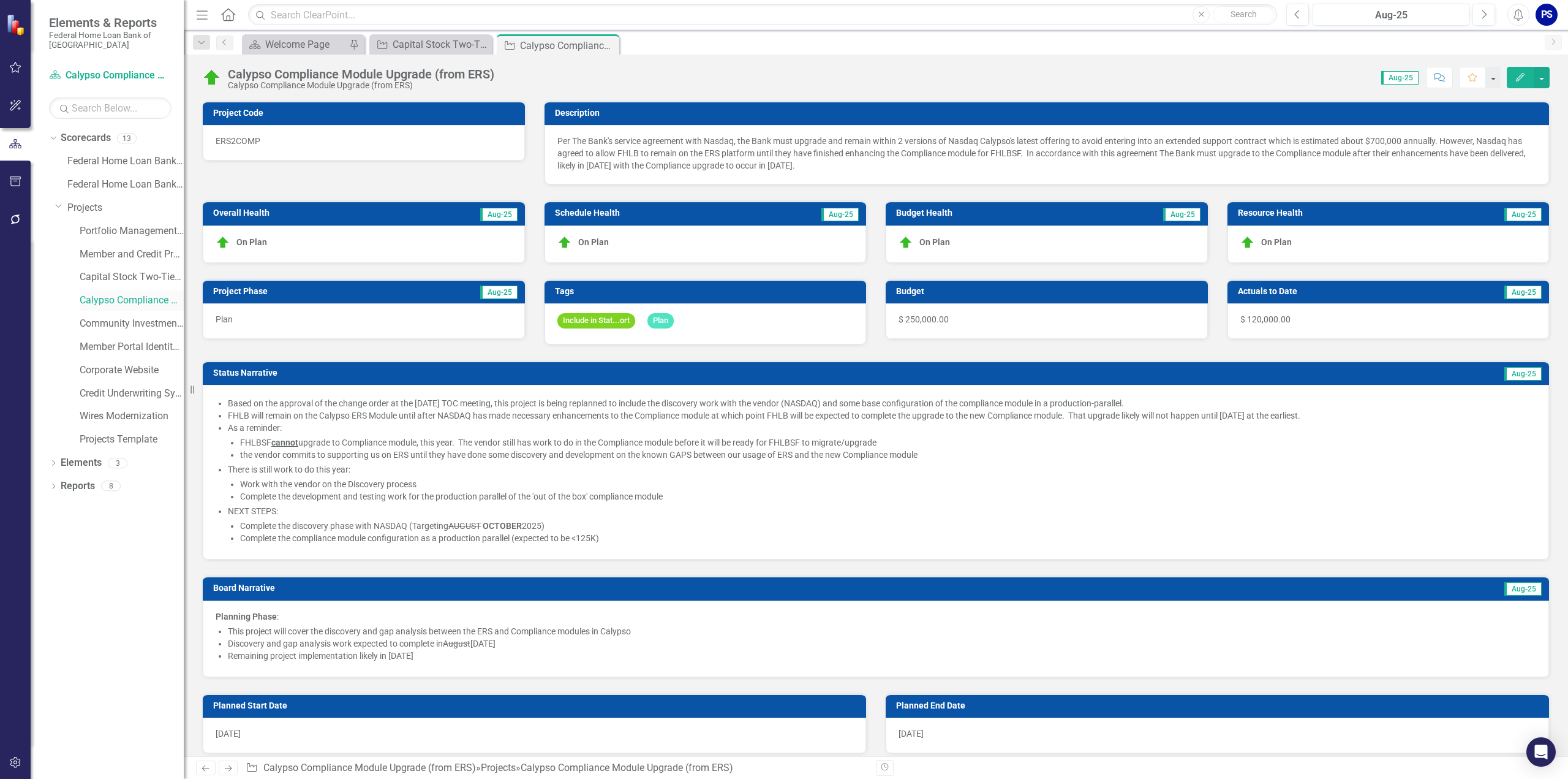
click at [127, 300] on link "Calypso Compliance Module Upgrade (from ERS)" at bounding box center [132, 300] width 104 height 14
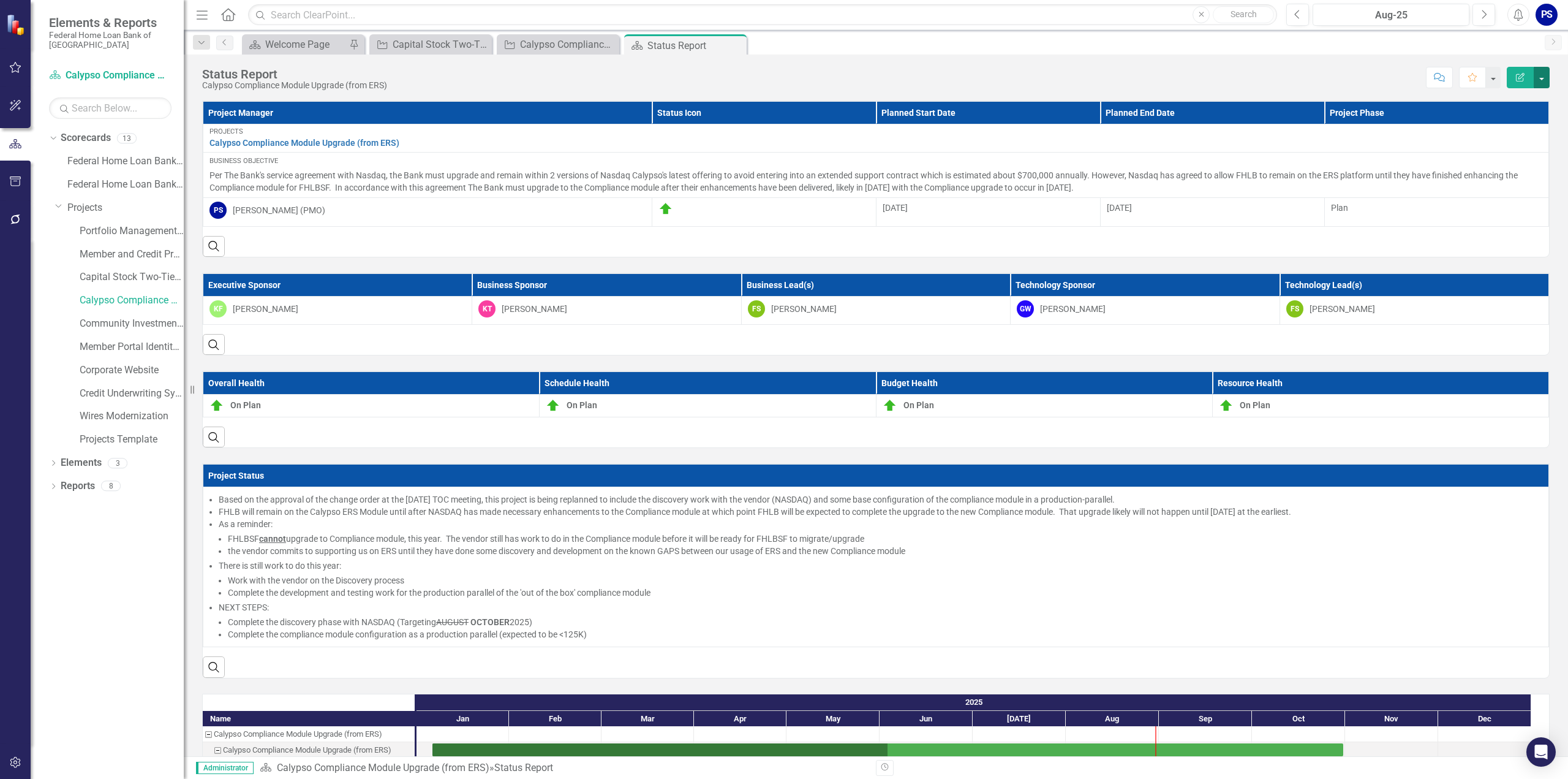
click at [1545, 76] on button "button" at bounding box center [1541, 77] width 16 height 22
click at [1490, 171] on link "PDF Export to PDF" at bounding box center [1499, 171] width 99 height 22
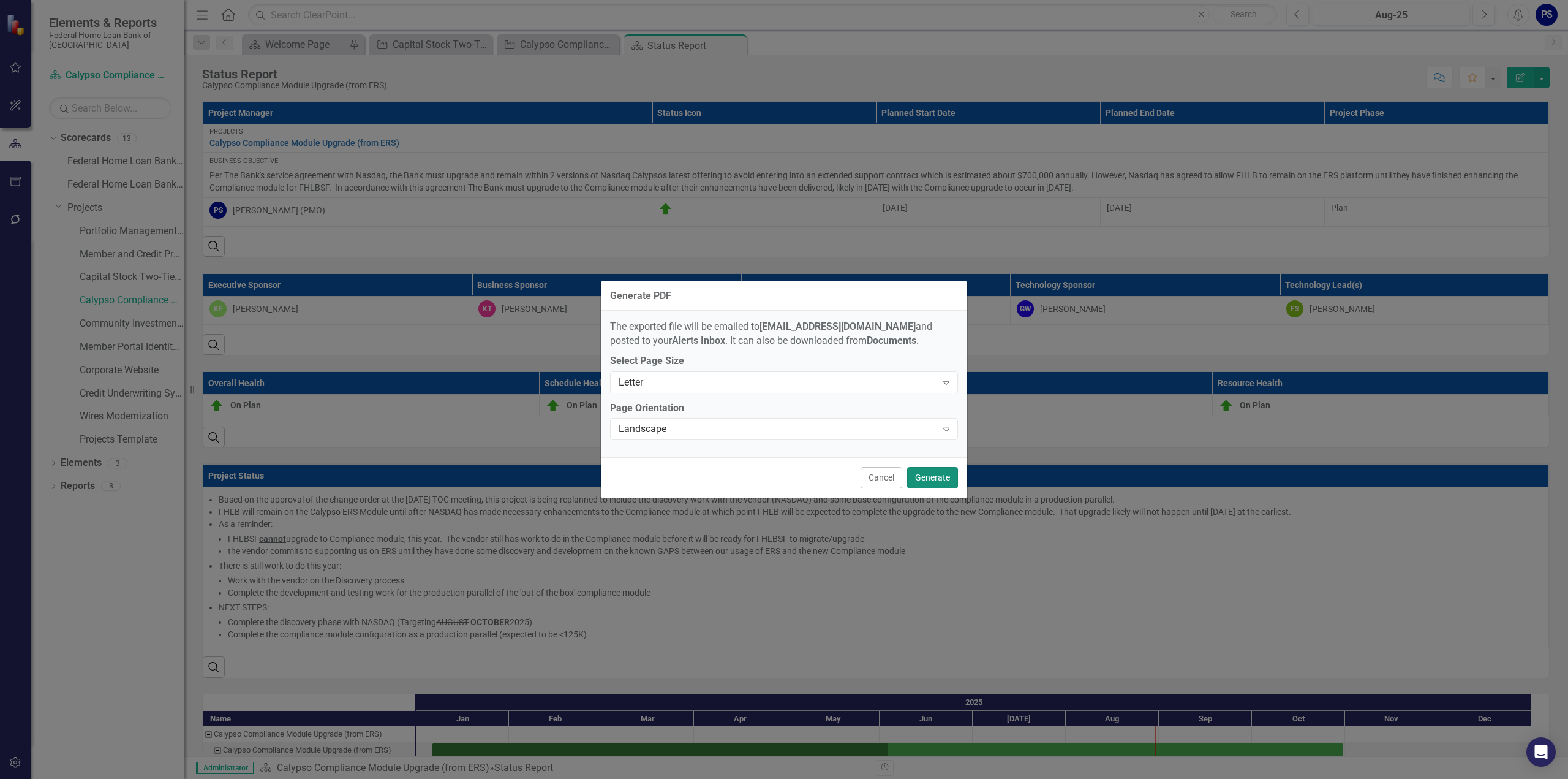
click at [930, 479] on button "Generate" at bounding box center [933, 477] width 51 height 22
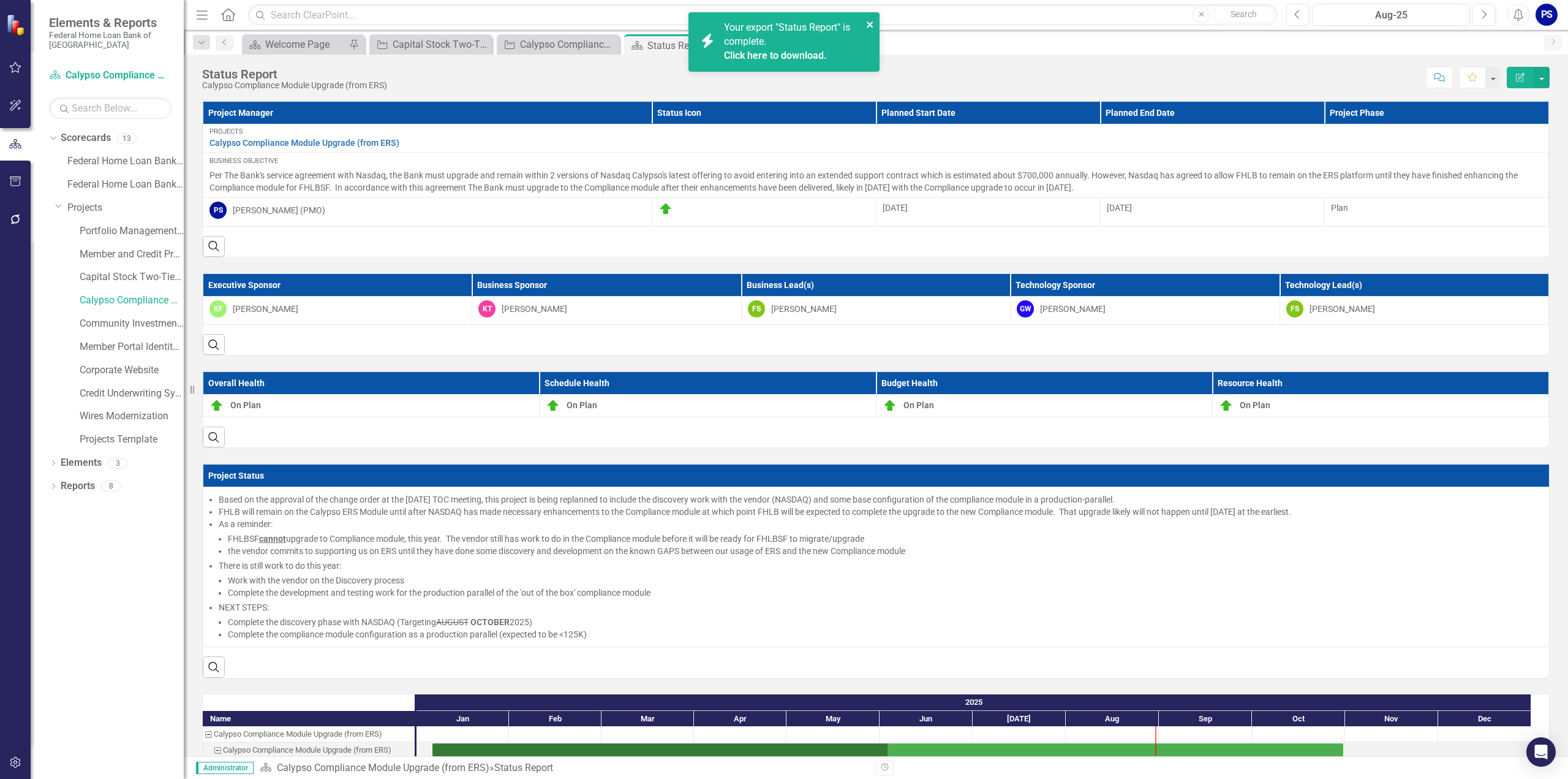
click at [870, 23] on icon "close" at bounding box center [870, 25] width 6 height 6
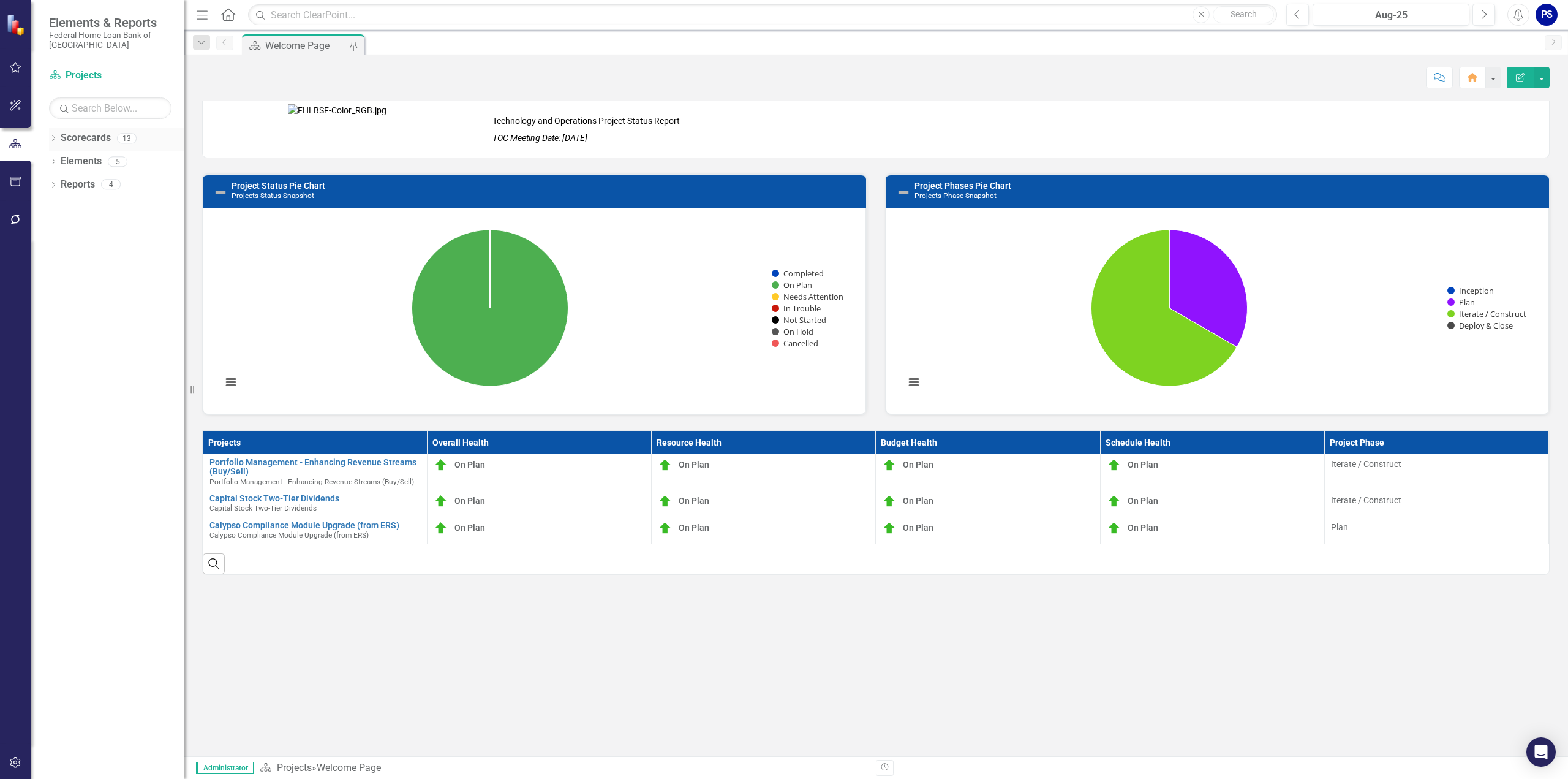
click at [53, 138] on icon "Dropdown" at bounding box center [54, 139] width 9 height 7
click at [59, 204] on icon at bounding box center [60, 207] width 3 height 6
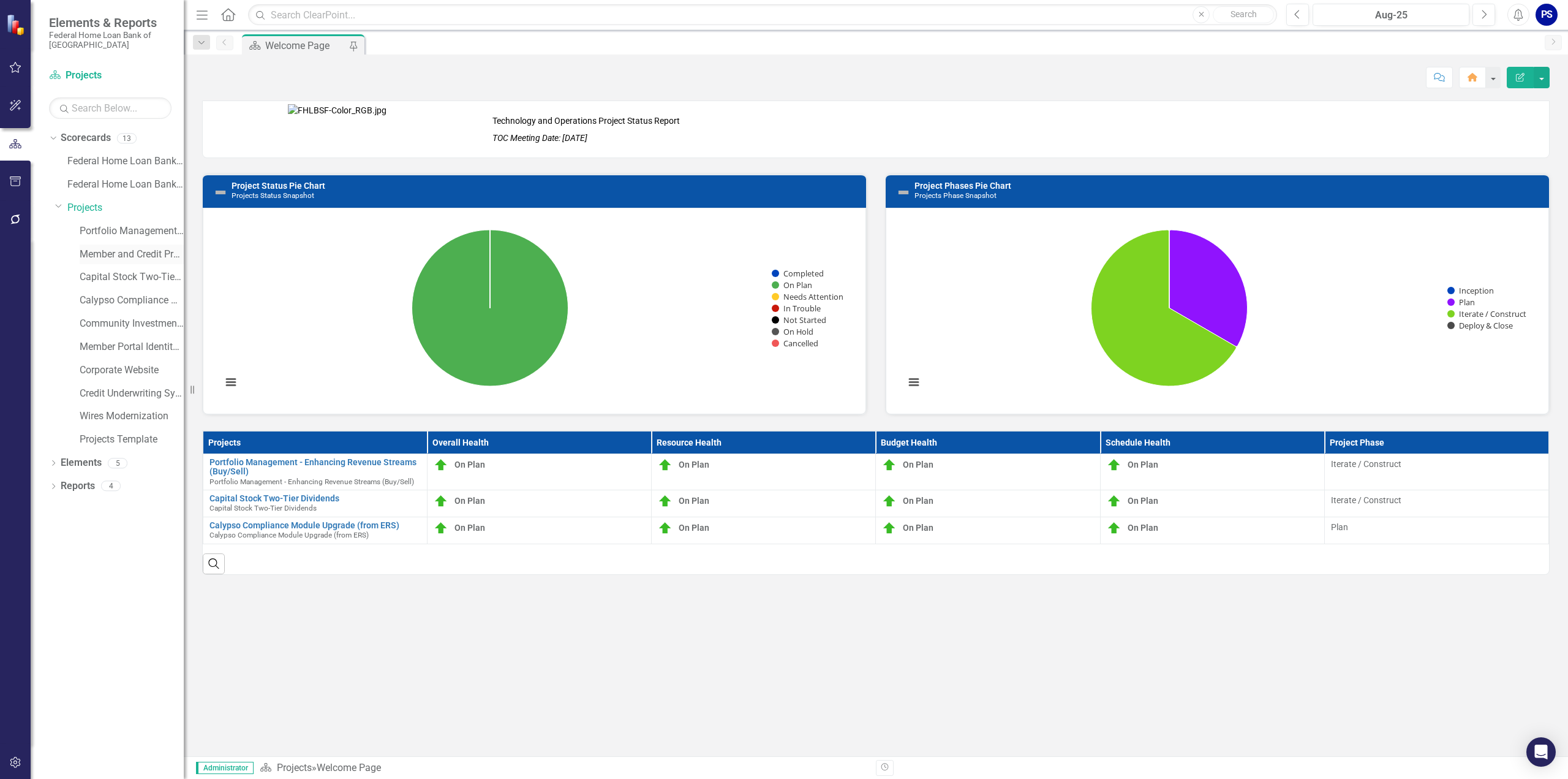
click at [120, 257] on link "Member and Credit Process Enhancements" at bounding box center [132, 254] width 104 height 14
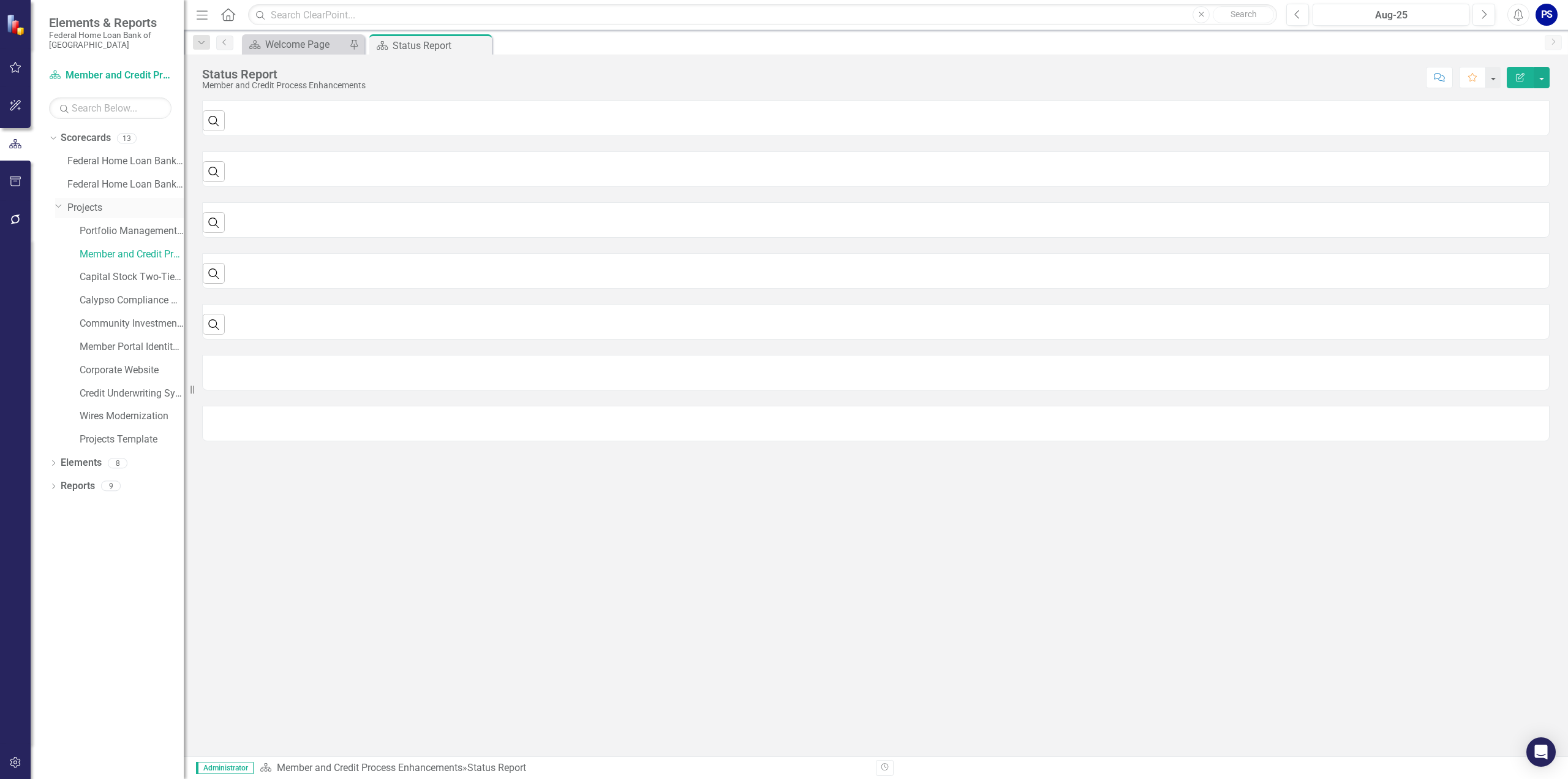
click at [88, 205] on link "Projects" at bounding box center [126, 208] width 116 height 14
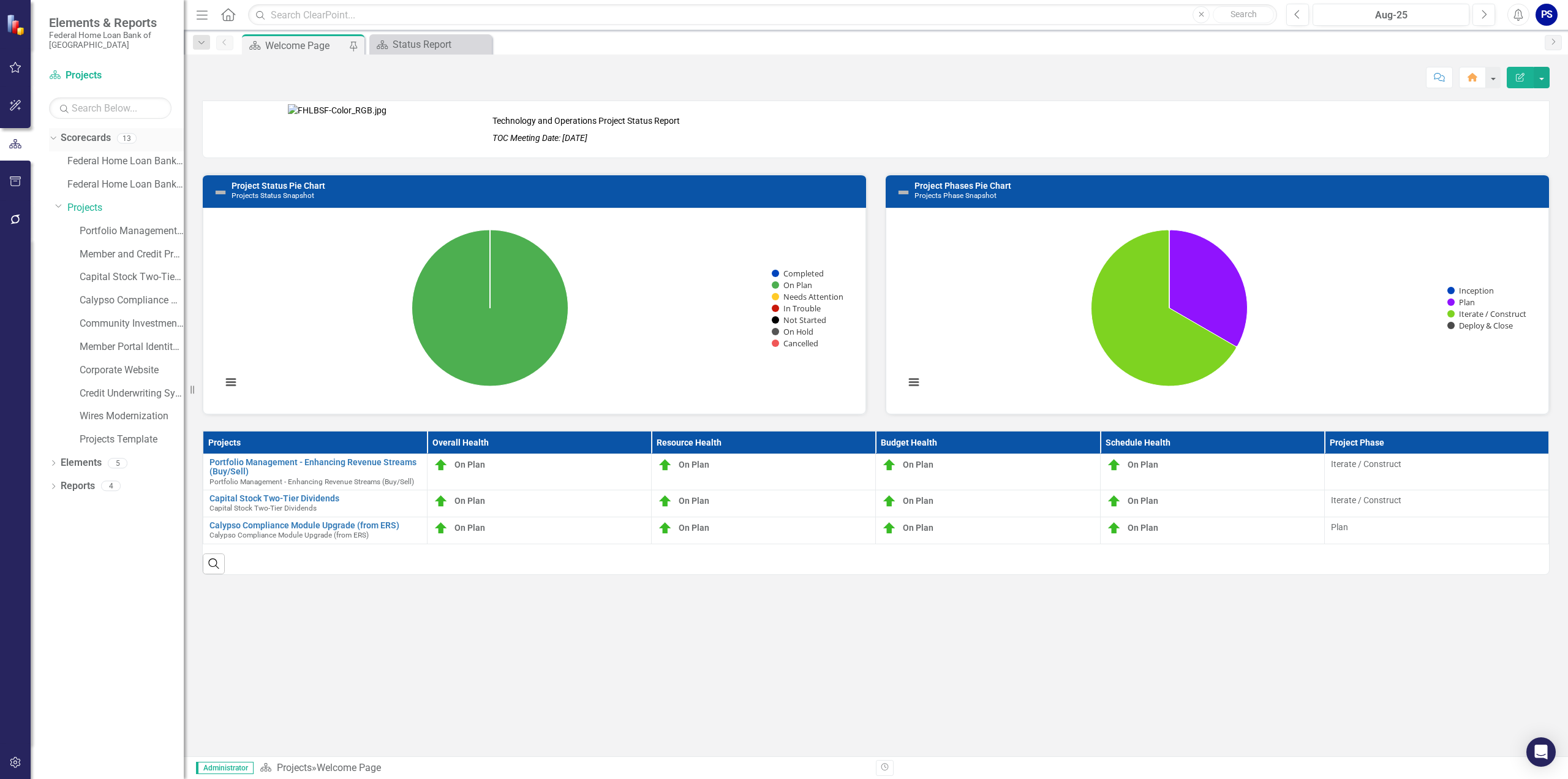
click at [89, 137] on link "Scorecards" at bounding box center [86, 138] width 51 height 14
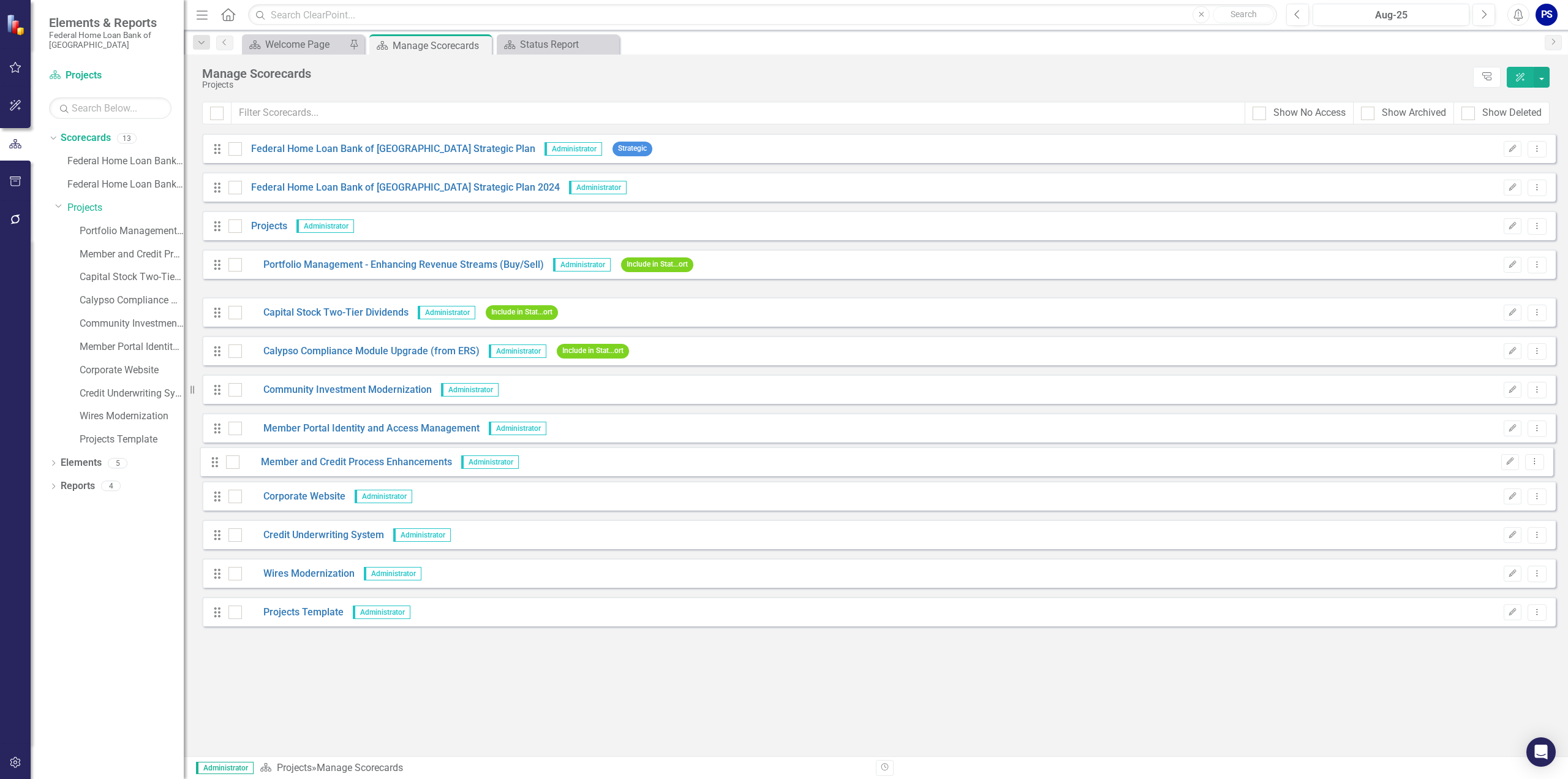
drag, startPoint x: 216, startPoint y: 302, endPoint x: 213, endPoint y: 461, distance: 159.0
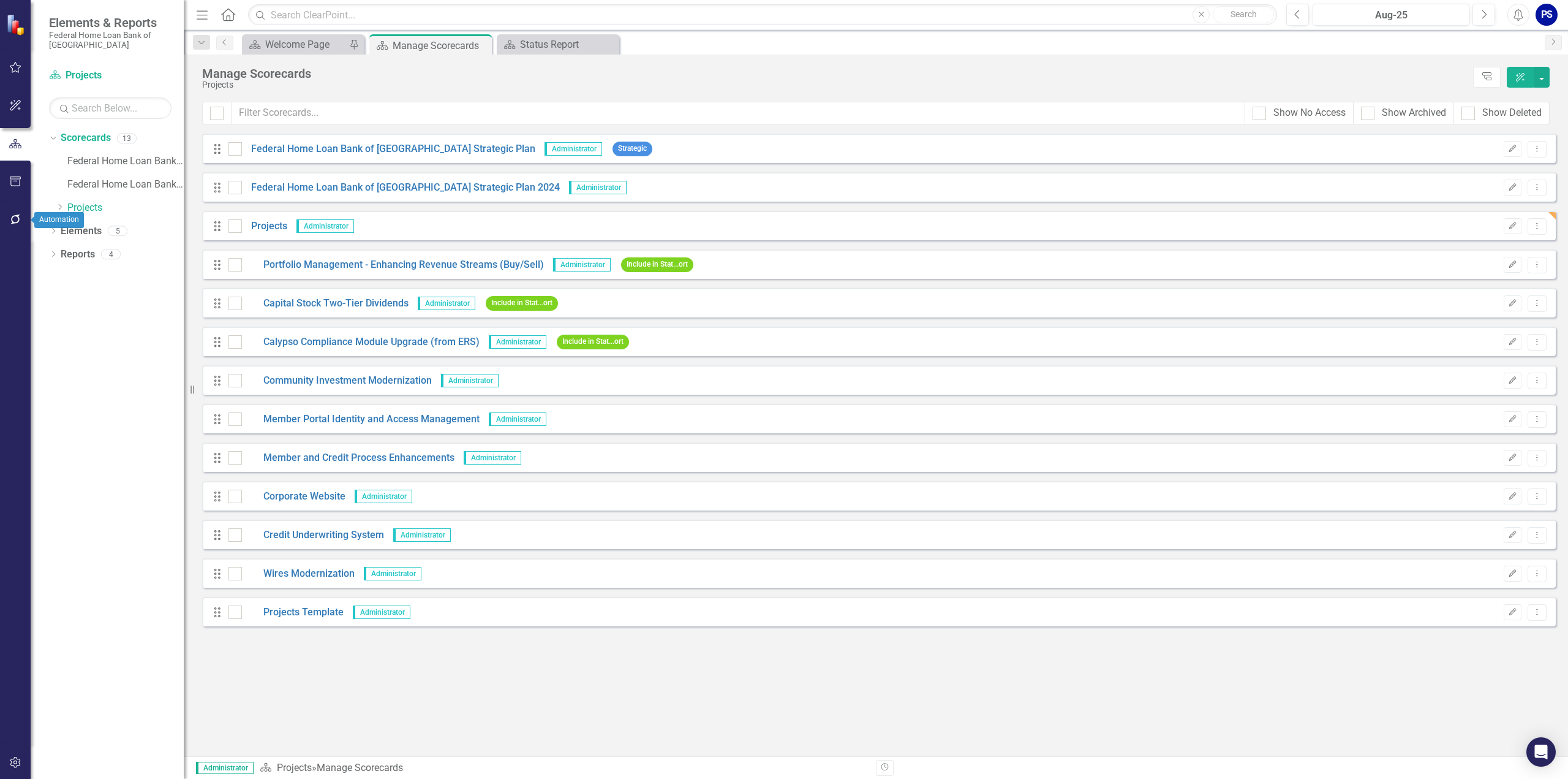
click at [15, 219] on icon "button" at bounding box center [15, 219] width 13 height 10
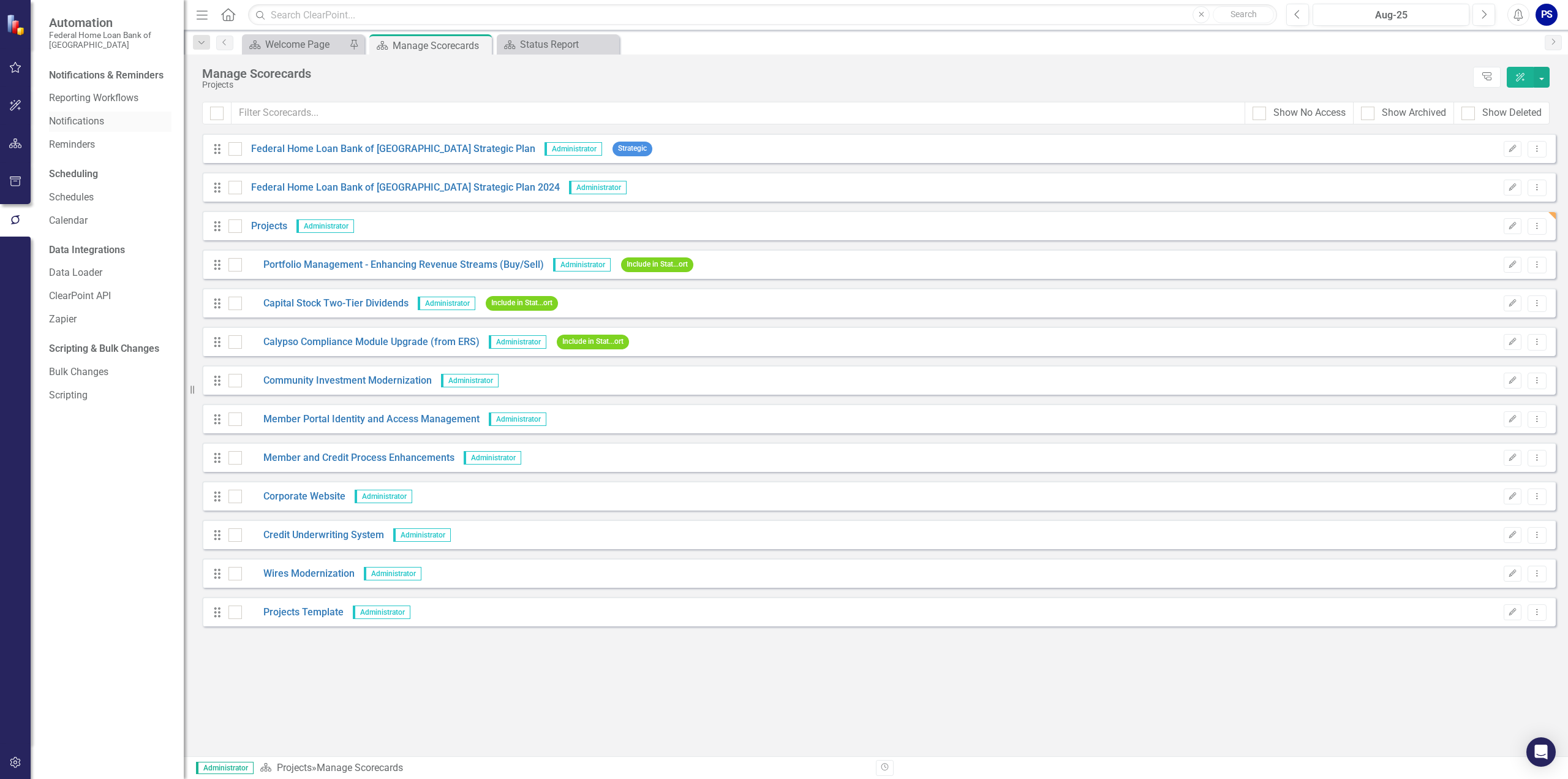
click at [63, 120] on link "Notifications" at bounding box center [110, 121] width 123 height 14
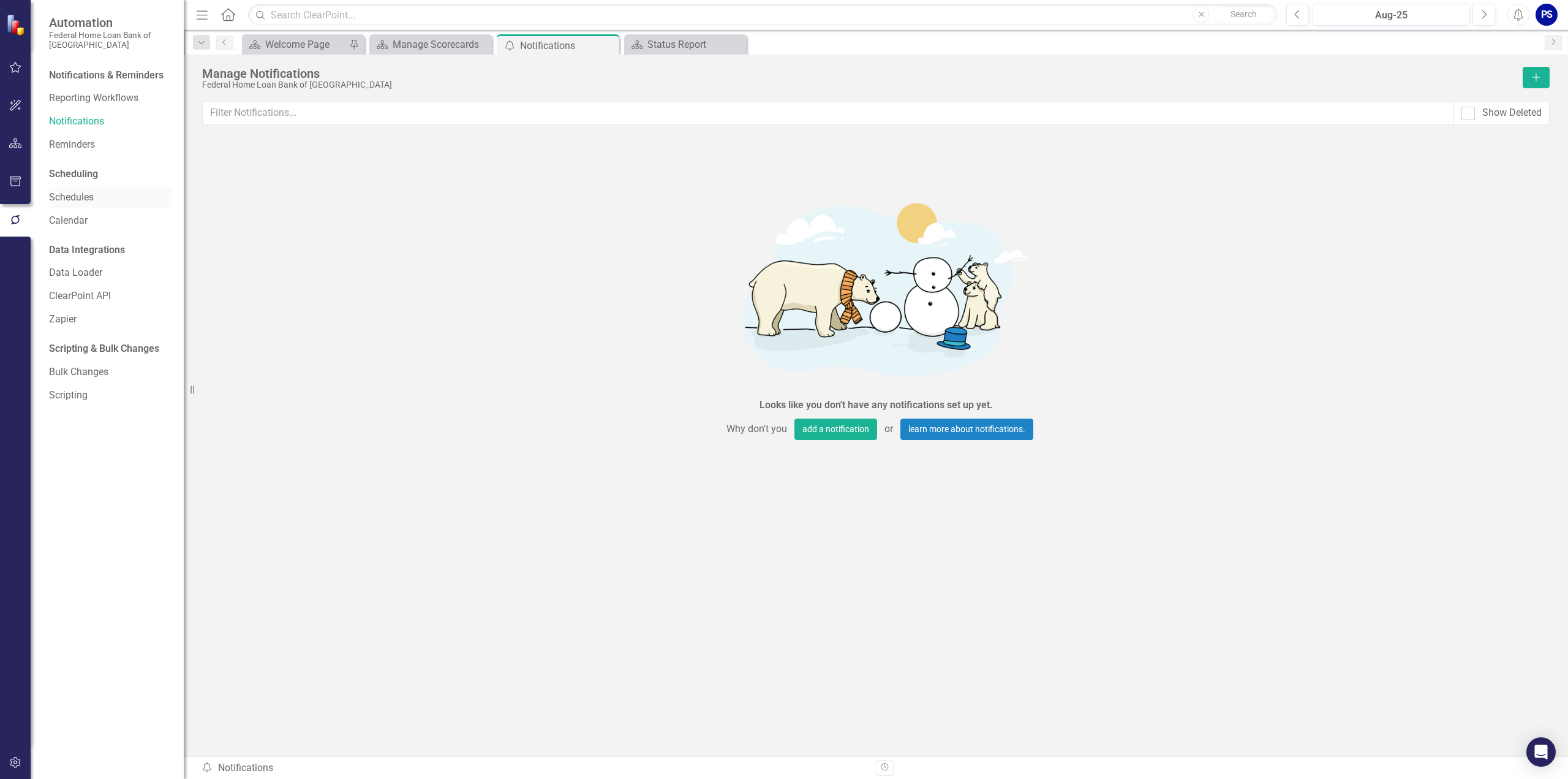
click at [59, 196] on link "Schedules" at bounding box center [110, 197] width 123 height 14
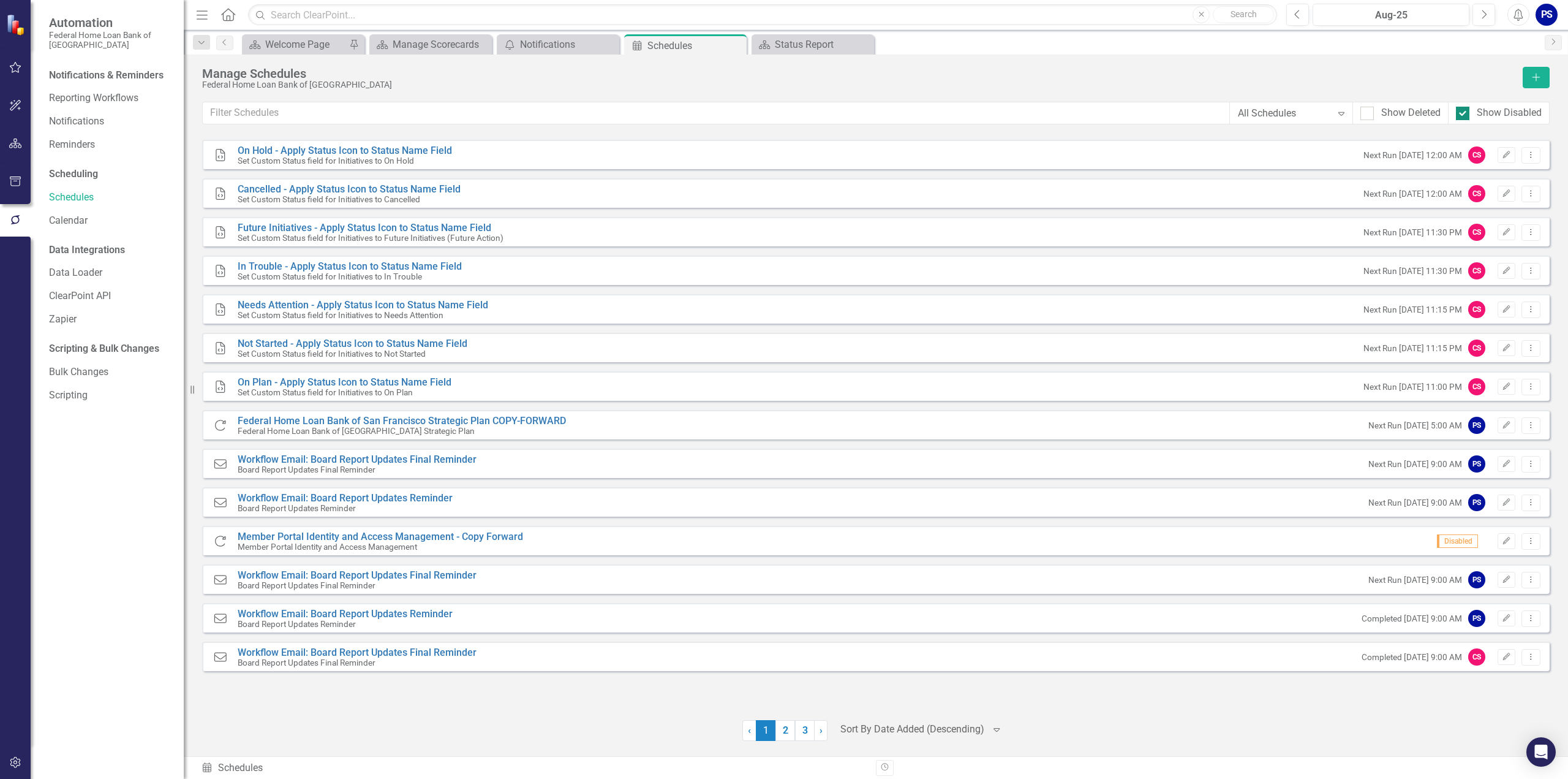
click at [1465, 112] on div at bounding box center [1462, 113] width 13 height 13
click at [1464, 112] on input "Show Disabled" at bounding box center [1459, 110] width 8 height 8
checkbox input "false"
click at [797, 732] on link "2" at bounding box center [795, 731] width 19 height 21
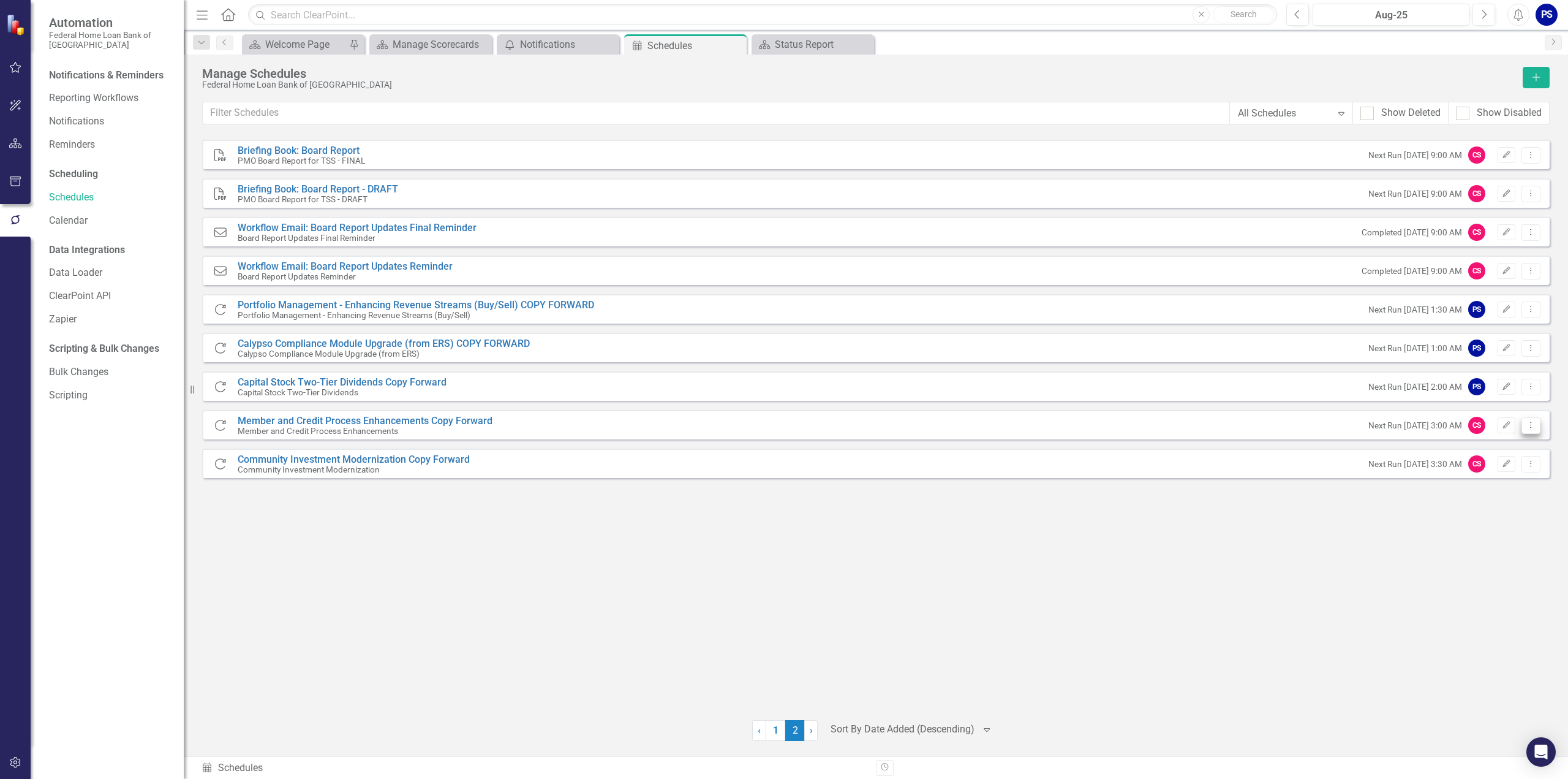
click at [1530, 422] on icon "Dropdown Menu" at bounding box center [1531, 425] width 10 height 8
click at [1505, 425] on icon "button" at bounding box center [1507, 425] width 7 height 7
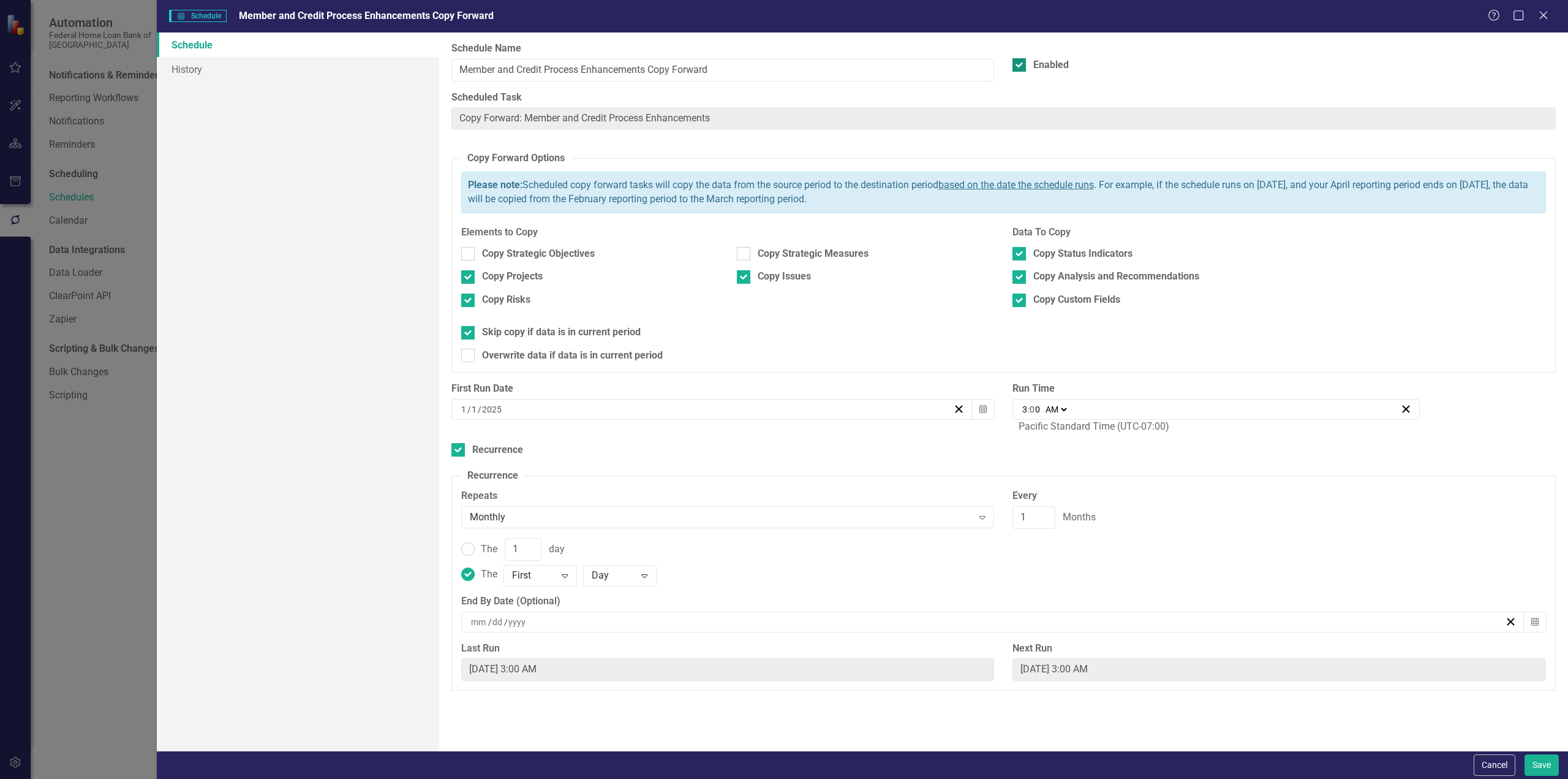
click at [1019, 62] on input "Enabled" at bounding box center [1016, 62] width 8 height 8
checkbox input "false"
click at [1541, 764] on button "Save" at bounding box center [1542, 765] width 34 height 22
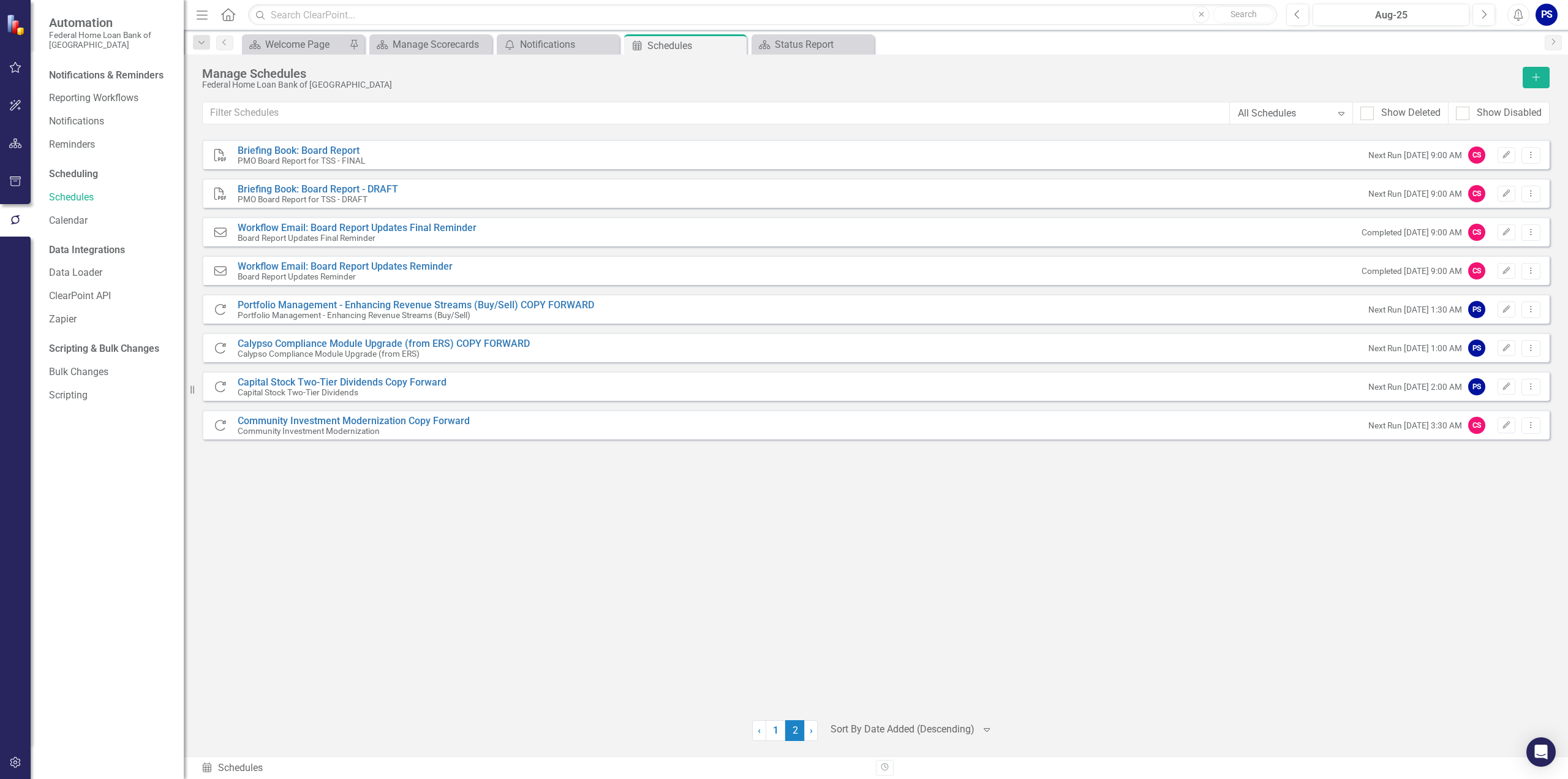
click at [987, 731] on div "‹ Previous 1 2 (current) › Next Sort By Date Added (Descending) Expand" at bounding box center [876, 731] width 1348 height 21
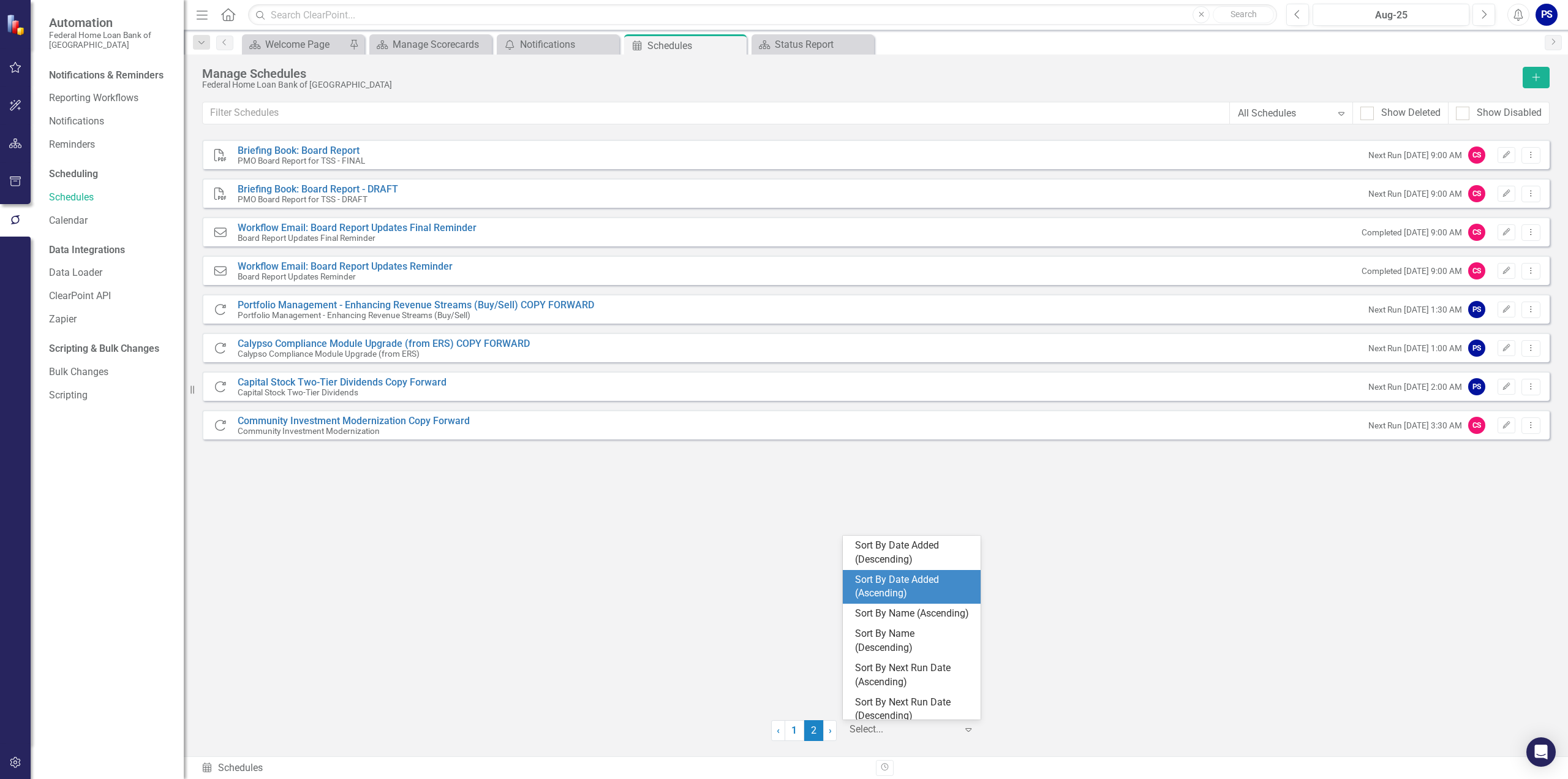
click at [898, 588] on div "Sort By Date Added (Ascending)" at bounding box center [914, 587] width 118 height 28
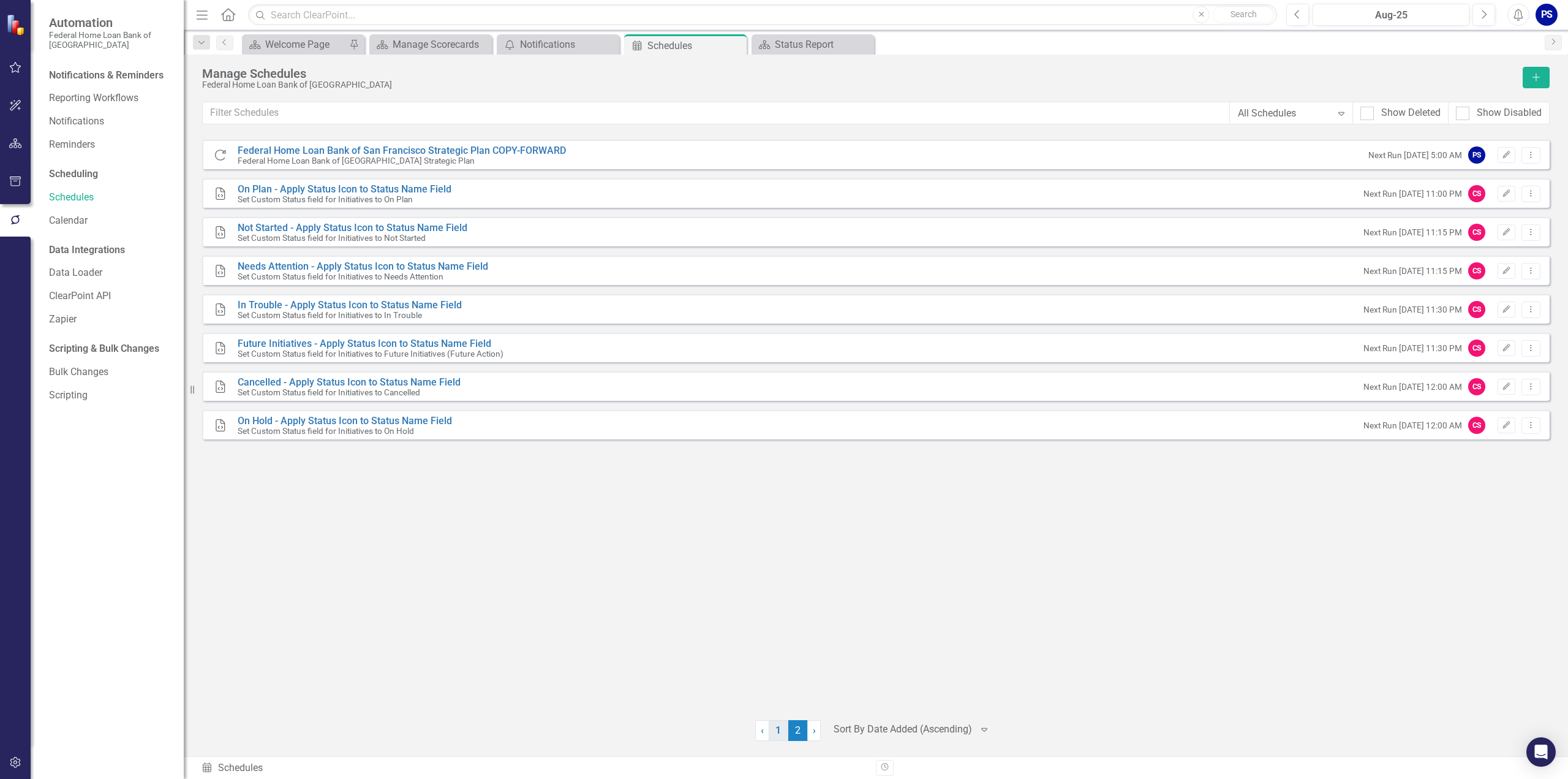
click at [777, 733] on link "1" at bounding box center [778, 731] width 19 height 21
